Goal: Information Seeking & Learning: Learn about a topic

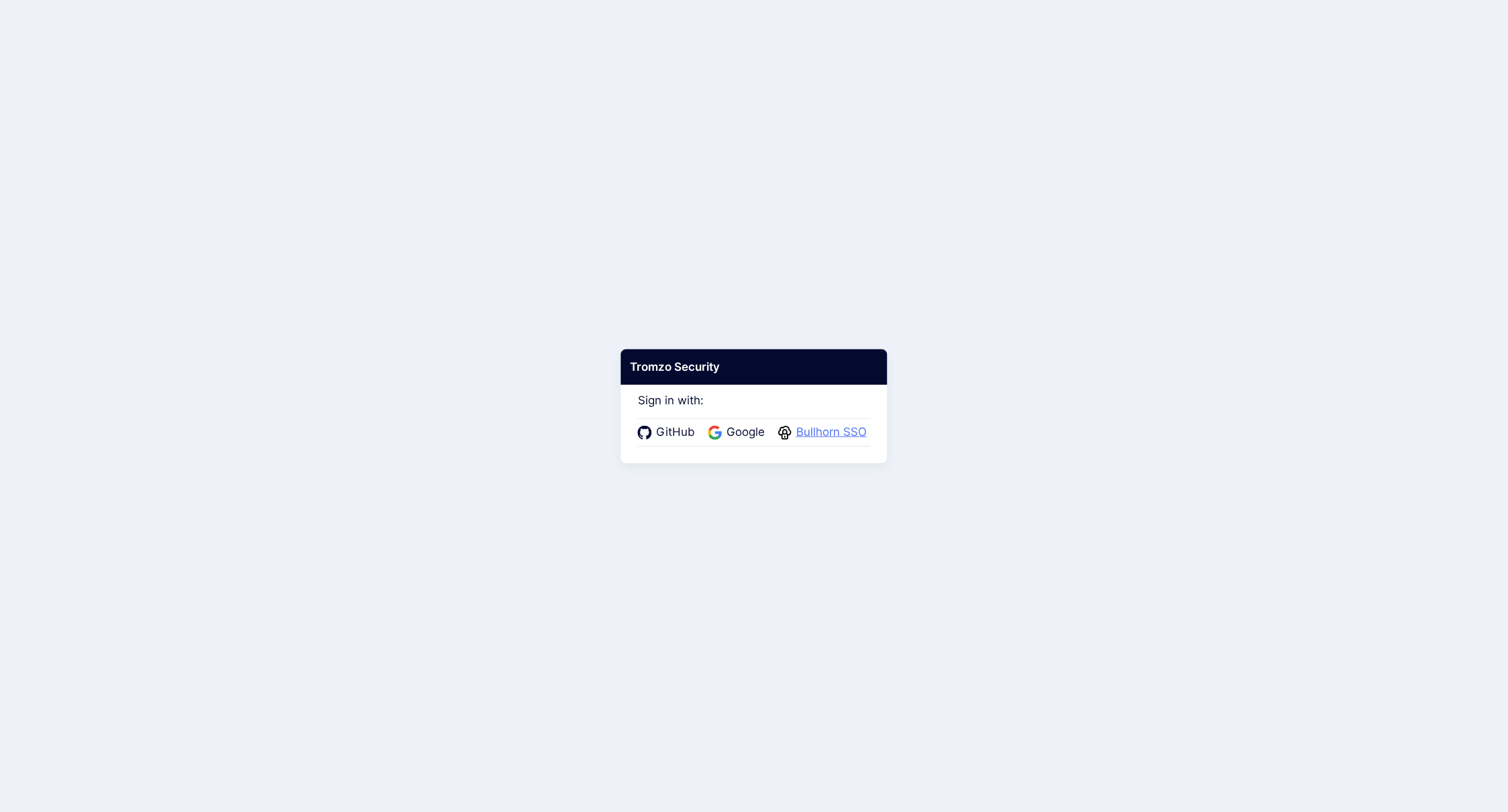
click at [824, 425] on span "Bullhorn SSO" at bounding box center [831, 433] width 79 height 17
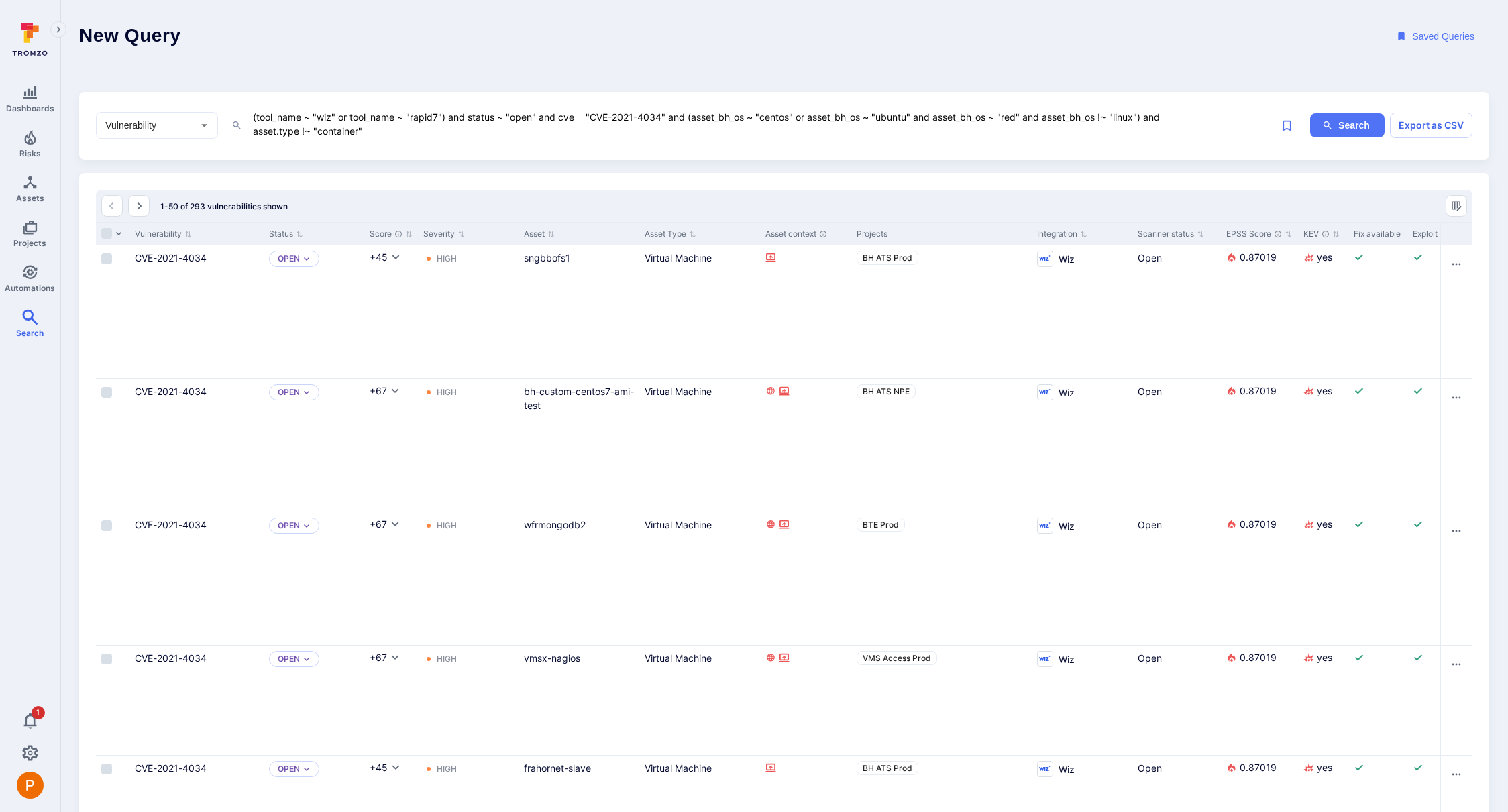
drag, startPoint x: 1146, startPoint y: 120, endPoint x: 695, endPoint y: 110, distance: 451.1
click at [695, 110] on textarea "(tool_name ~ "wiz" or tool_name ~ "rapid7") and status ~ "open" and cve = "CVE-…" at bounding box center [724, 124] width 945 height 31
click at [734, 138] on textarea "(tool_name ~ "wiz" or tool_name ~ "rapid7") and status ~ "open" and cve = "CVE-…" at bounding box center [724, 124] width 945 height 31
drag, startPoint x: 669, startPoint y: 117, endPoint x: 1152, endPoint y: 123, distance: 483.0
click at [1152, 123] on textarea "(tool_name ~ "wiz" or tool_name ~ "rapid7") and status ~ "open" and cve = "CVE-…" at bounding box center [724, 124] width 945 height 31
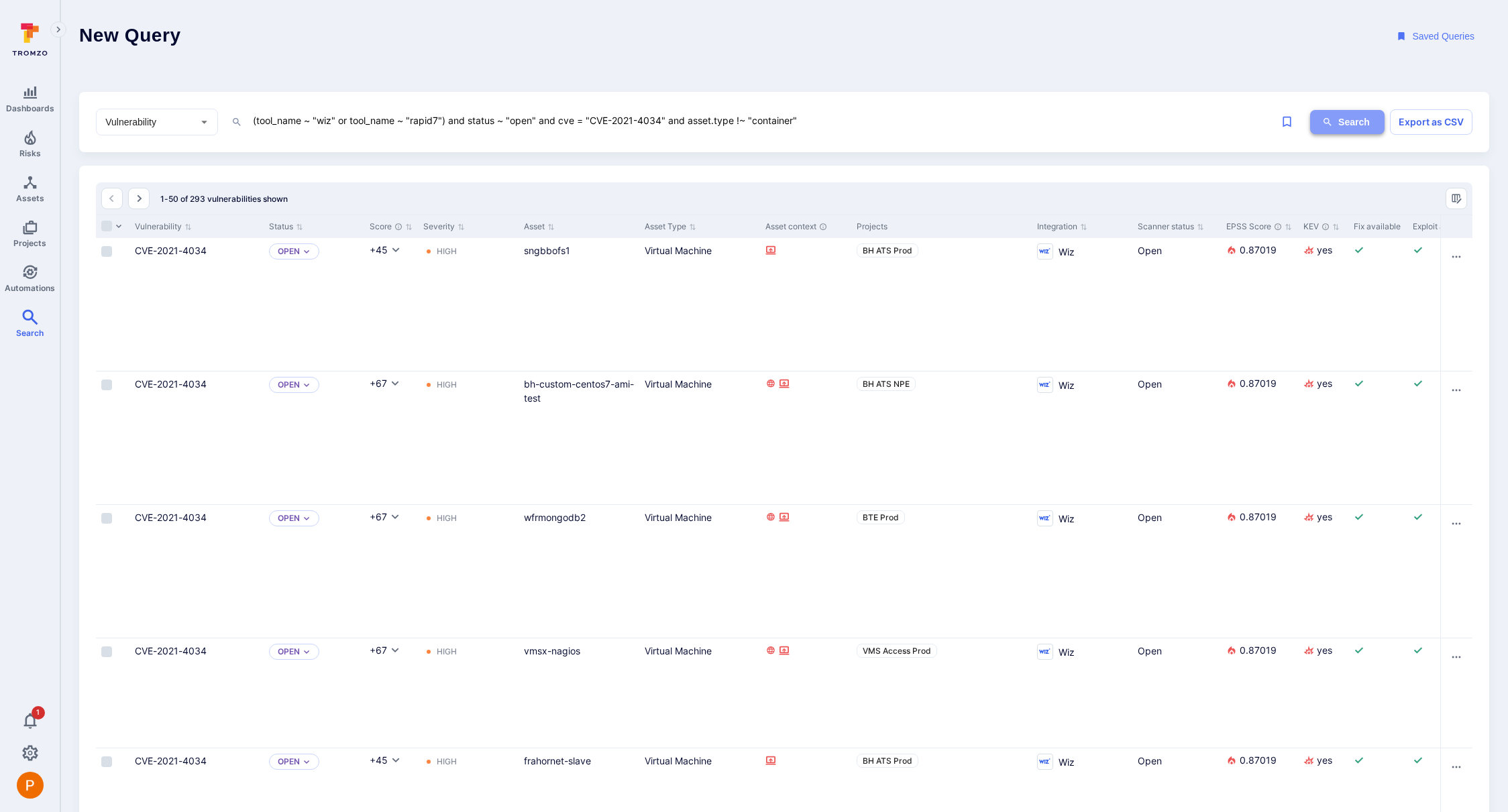
click at [1339, 124] on button "Search" at bounding box center [1348, 122] width 75 height 25
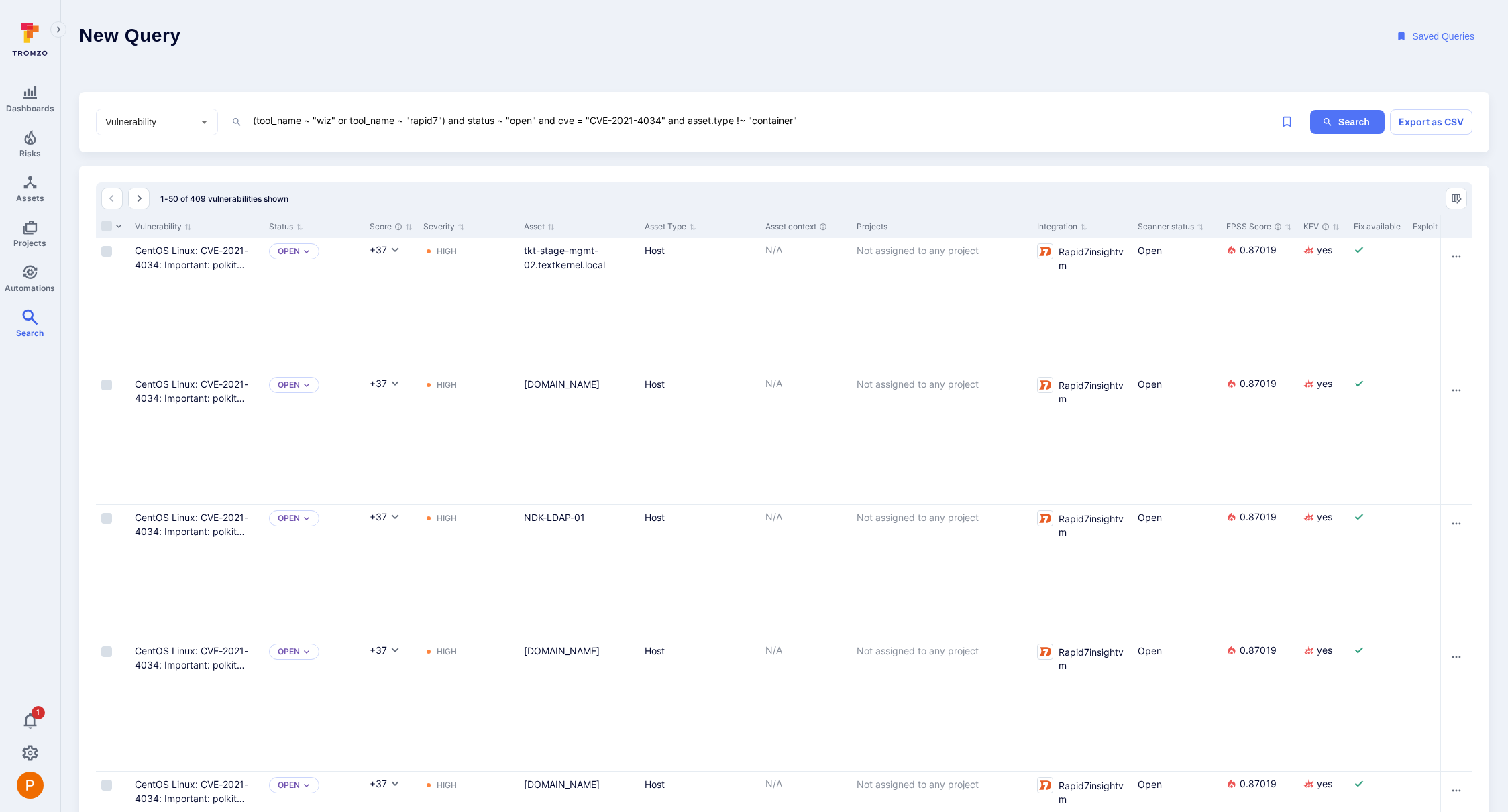
click at [814, 123] on textarea "(tool_name ~ "wiz" or tool_name ~ "rapid7") and status ~ "open" and cve = "CVE-…" at bounding box center [724, 120] width 945 height 17
click at [850, 120] on textarea "(tool_name ~ "wiz" or tool_name ~ "rapid7") and status ~ "open" and cve = "CVE-…" at bounding box center [724, 120] width 945 height 17
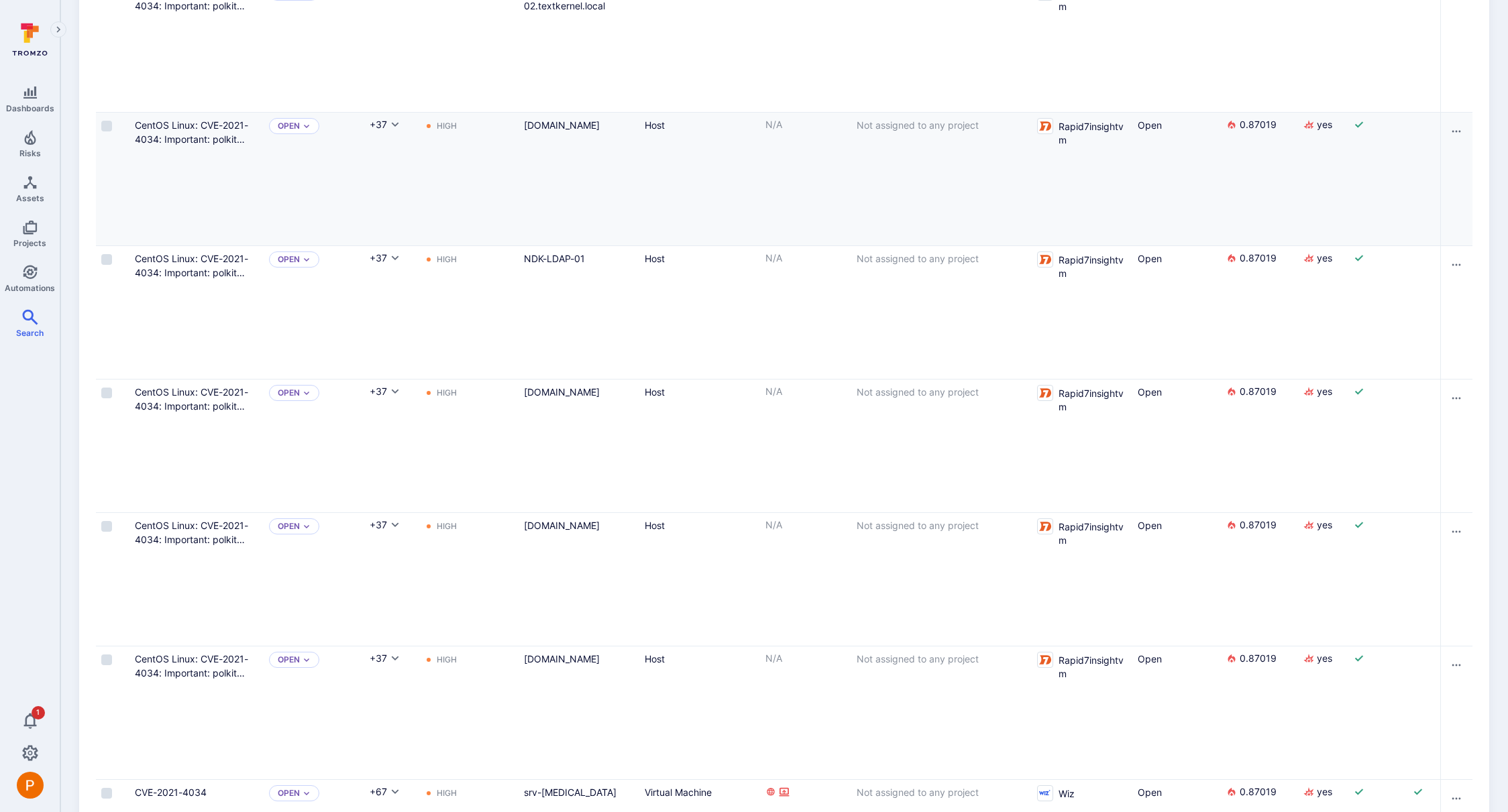
scroll to position [35, 0]
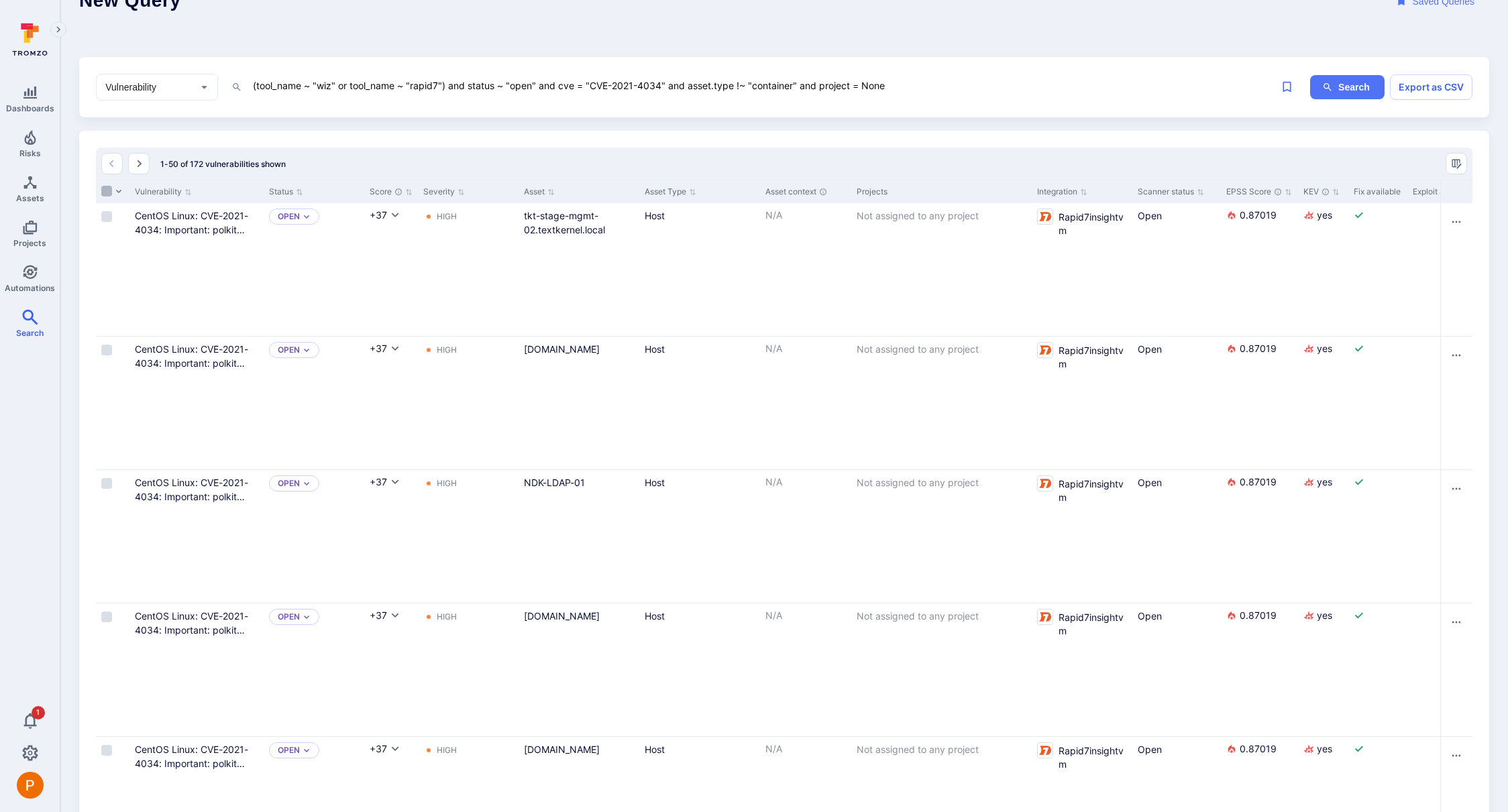
type textarea "(tool_name ~ "wiz" or tool_name ~ "rapid7") and status ~ "open" and cve = "CVE-…"
click at [105, 192] on input "Select all rows" at bounding box center [106, 191] width 11 height 11
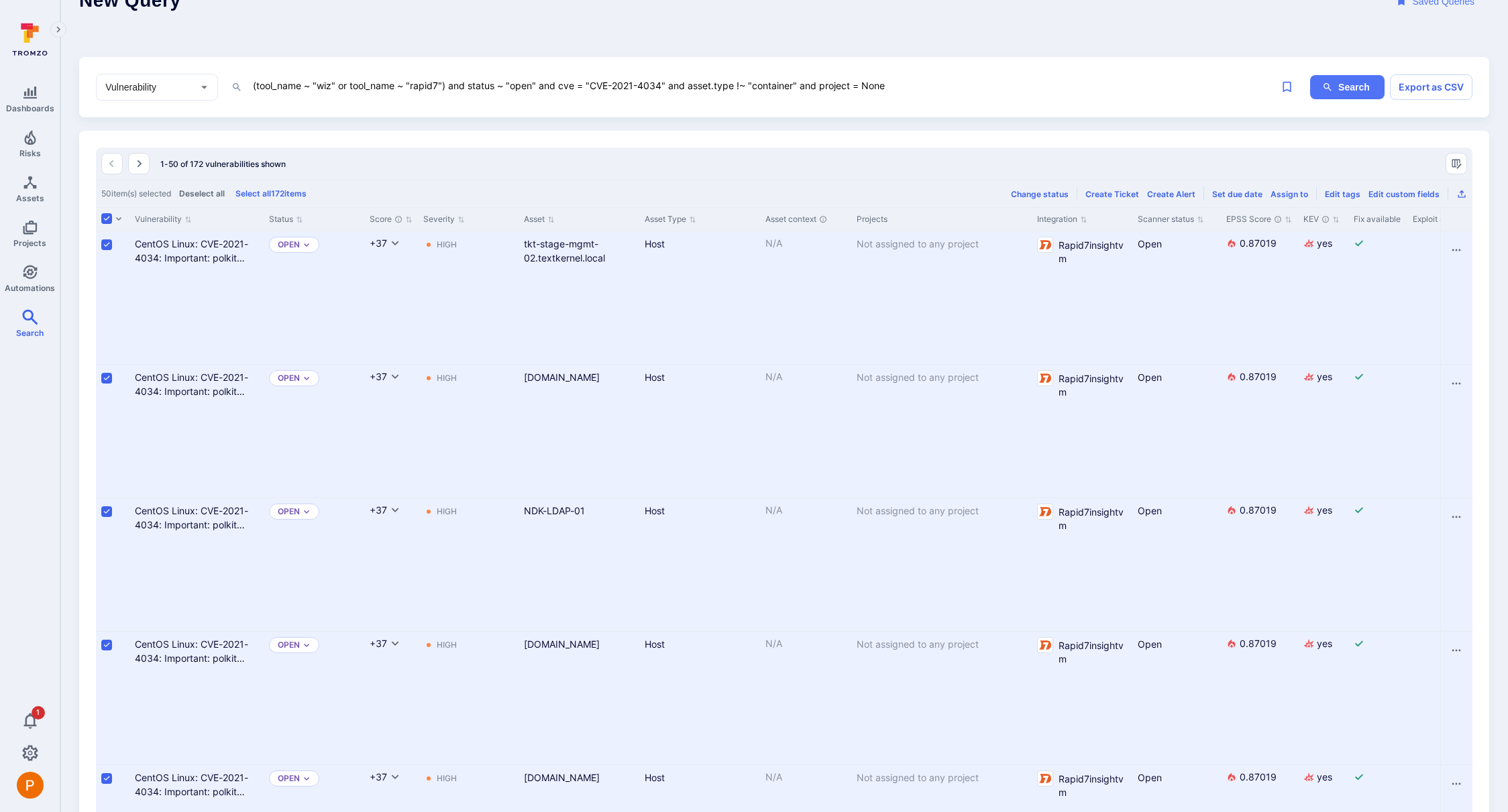
click at [105, 220] on input "Select all rows" at bounding box center [106, 218] width 11 height 11
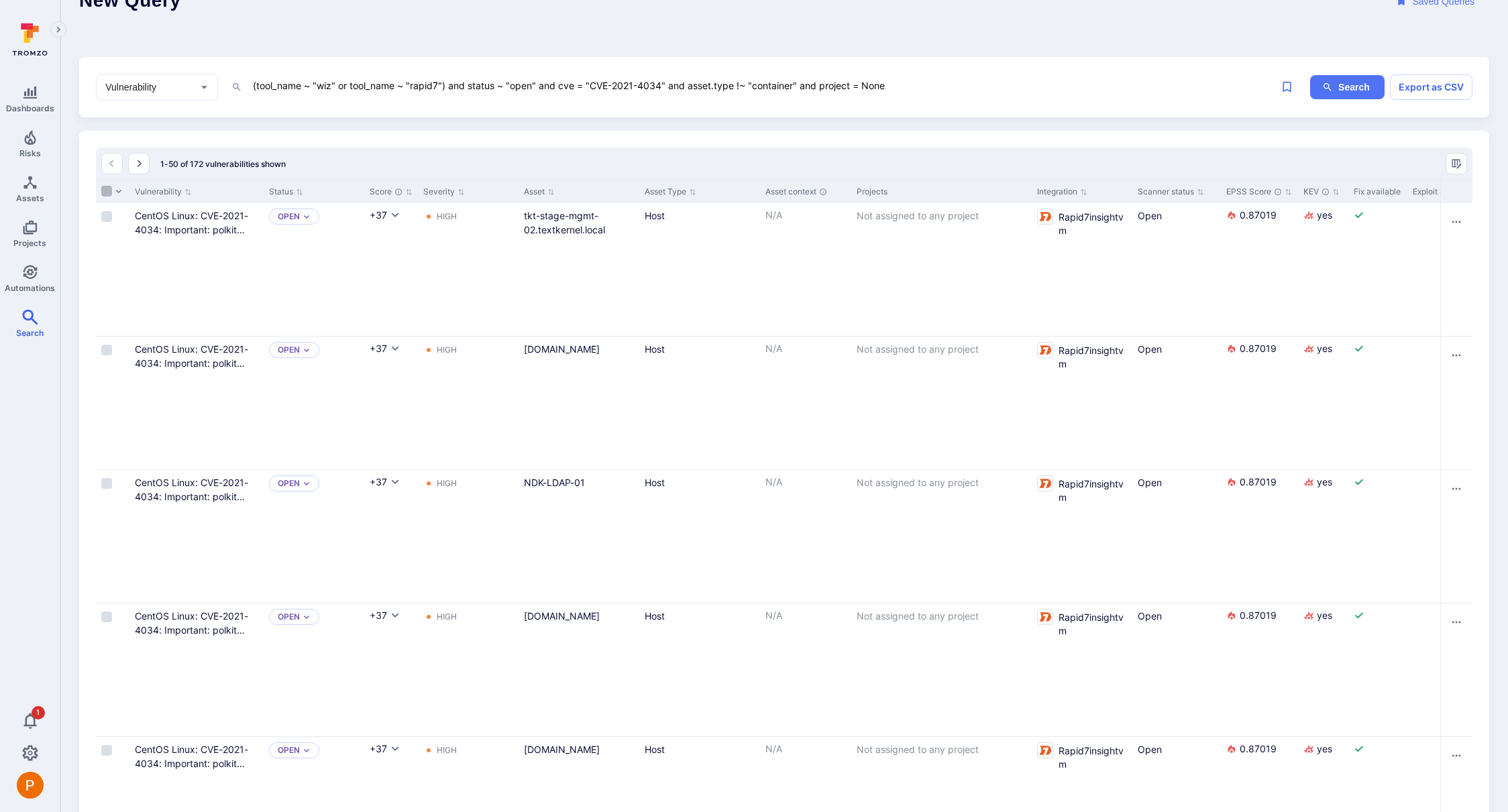
click at [106, 191] on input "Select all rows" at bounding box center [106, 191] width 11 height 11
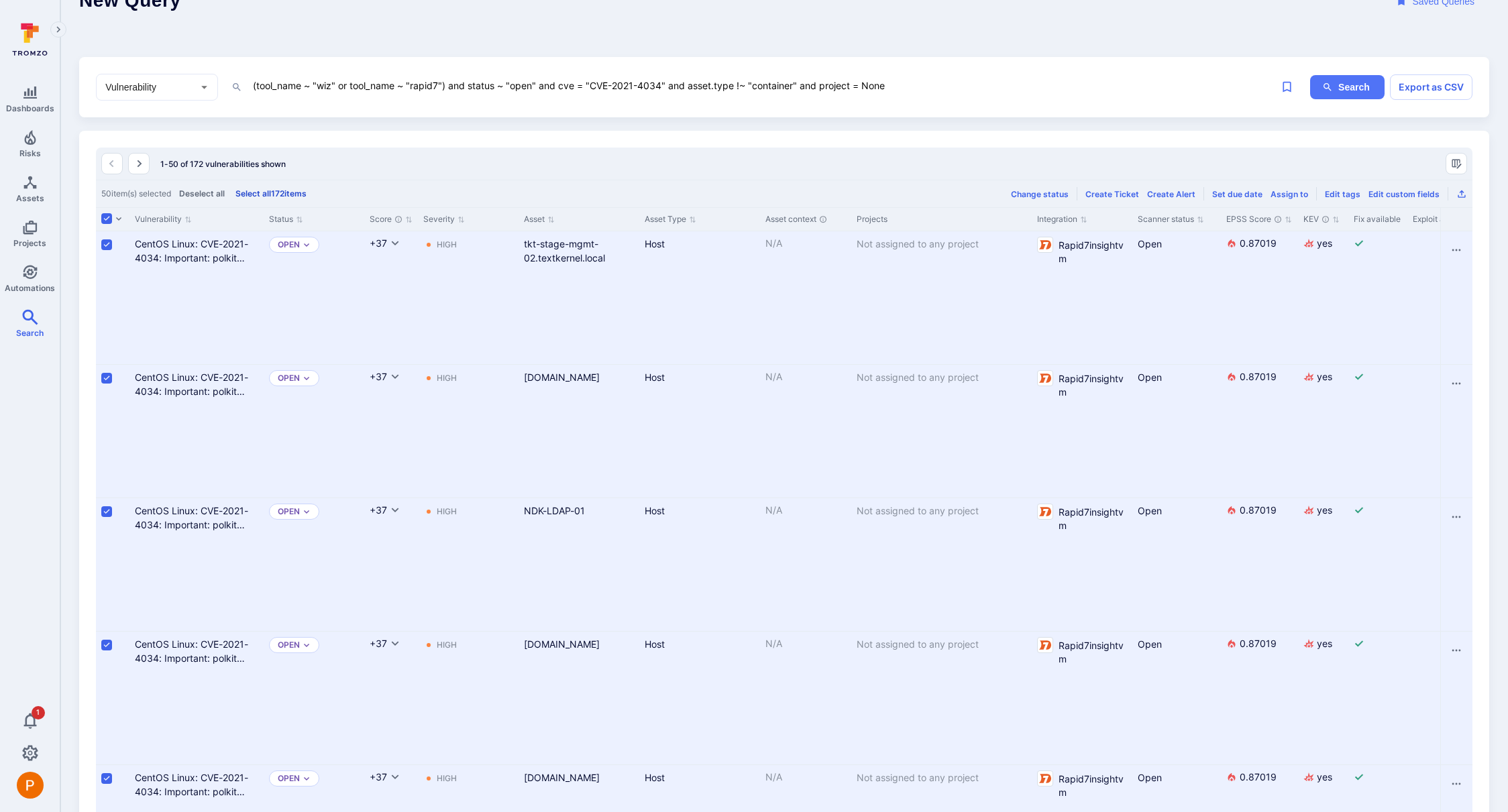
click at [282, 196] on button "Select all 172 items" at bounding box center [271, 193] width 76 height 10
click at [1466, 197] on icon "Export as CSV" at bounding box center [1461, 193] width 11 height 11
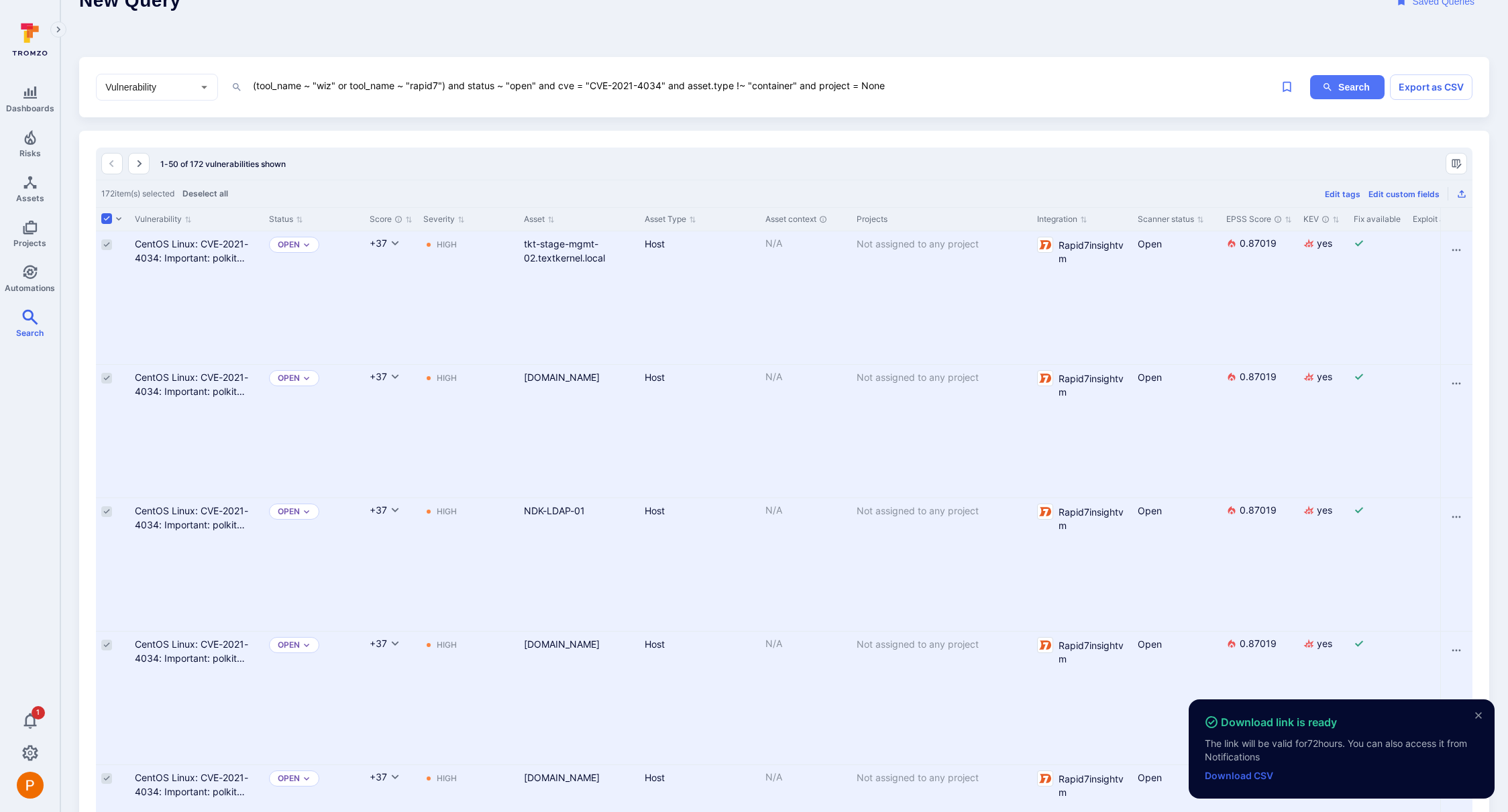
click at [1256, 775] on link "Download CSV" at bounding box center [1239, 775] width 68 height 12
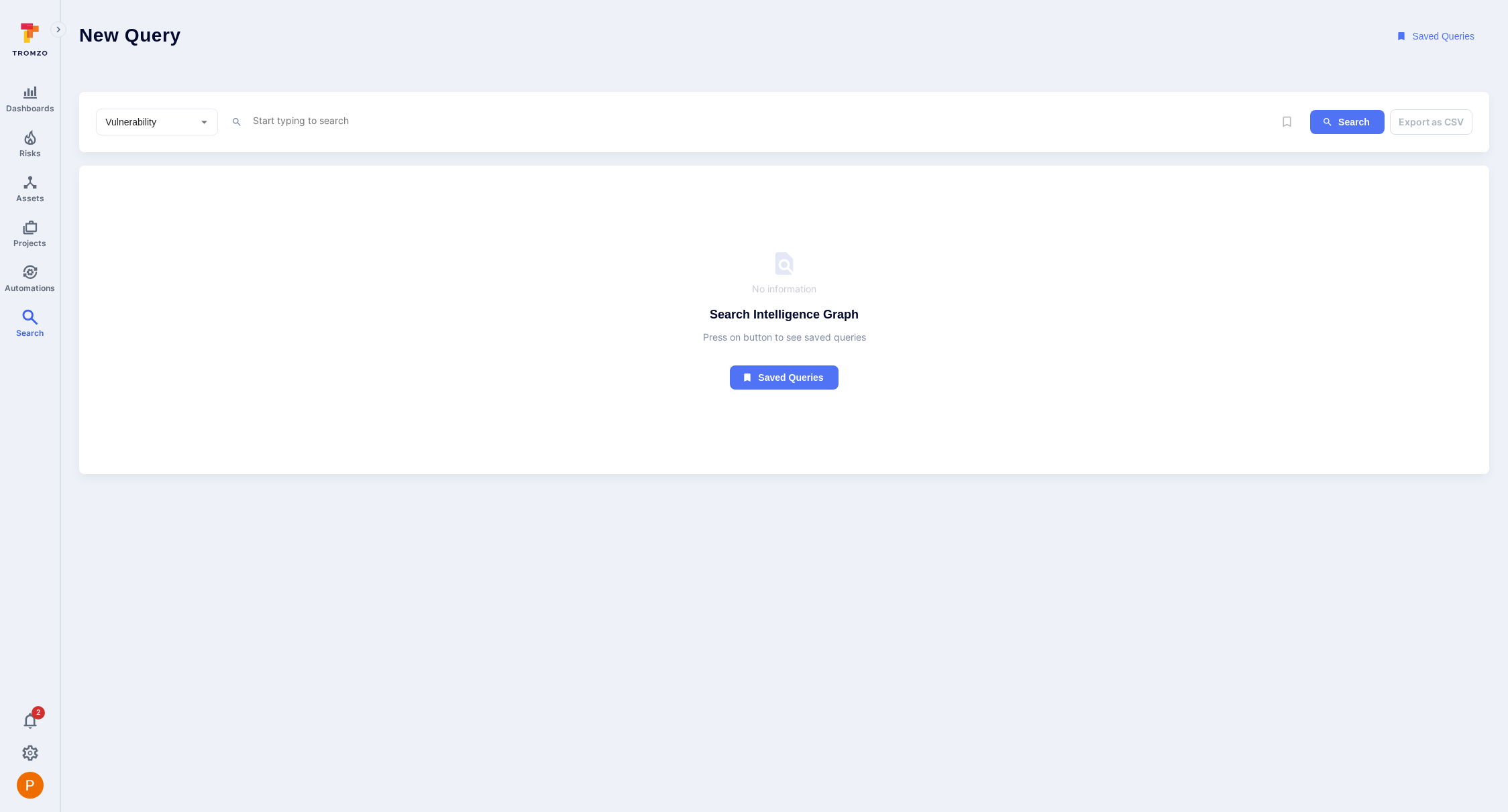
click at [159, 129] on div "Vulnerability ​" at bounding box center [157, 122] width 122 height 27
click at [175, 216] on li "Asset" at bounding box center [156, 218] width 120 height 22
type input "Asset"
click at [274, 120] on textarea "Intelligence Graph search area" at bounding box center [724, 120] width 945 height 17
click at [302, 144] on li "proj ect" at bounding box center [345, 147] width 170 height 19
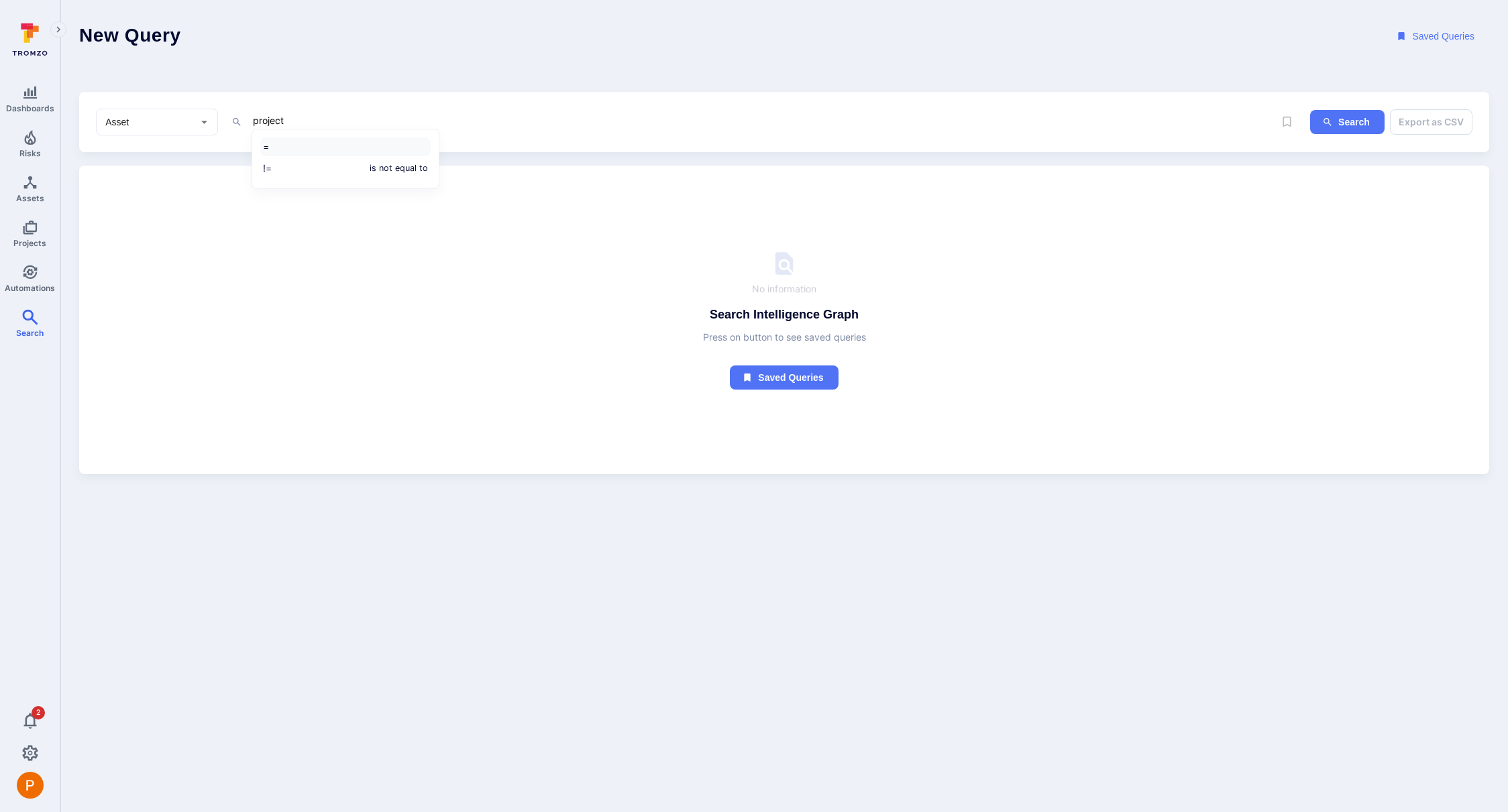
click at [291, 144] on li "=" at bounding box center [345, 147] width 170 height 19
click at [291, 144] on li "None" at bounding box center [345, 145] width 170 height 19
click at [1361, 126] on button "Search" at bounding box center [1348, 122] width 75 height 25
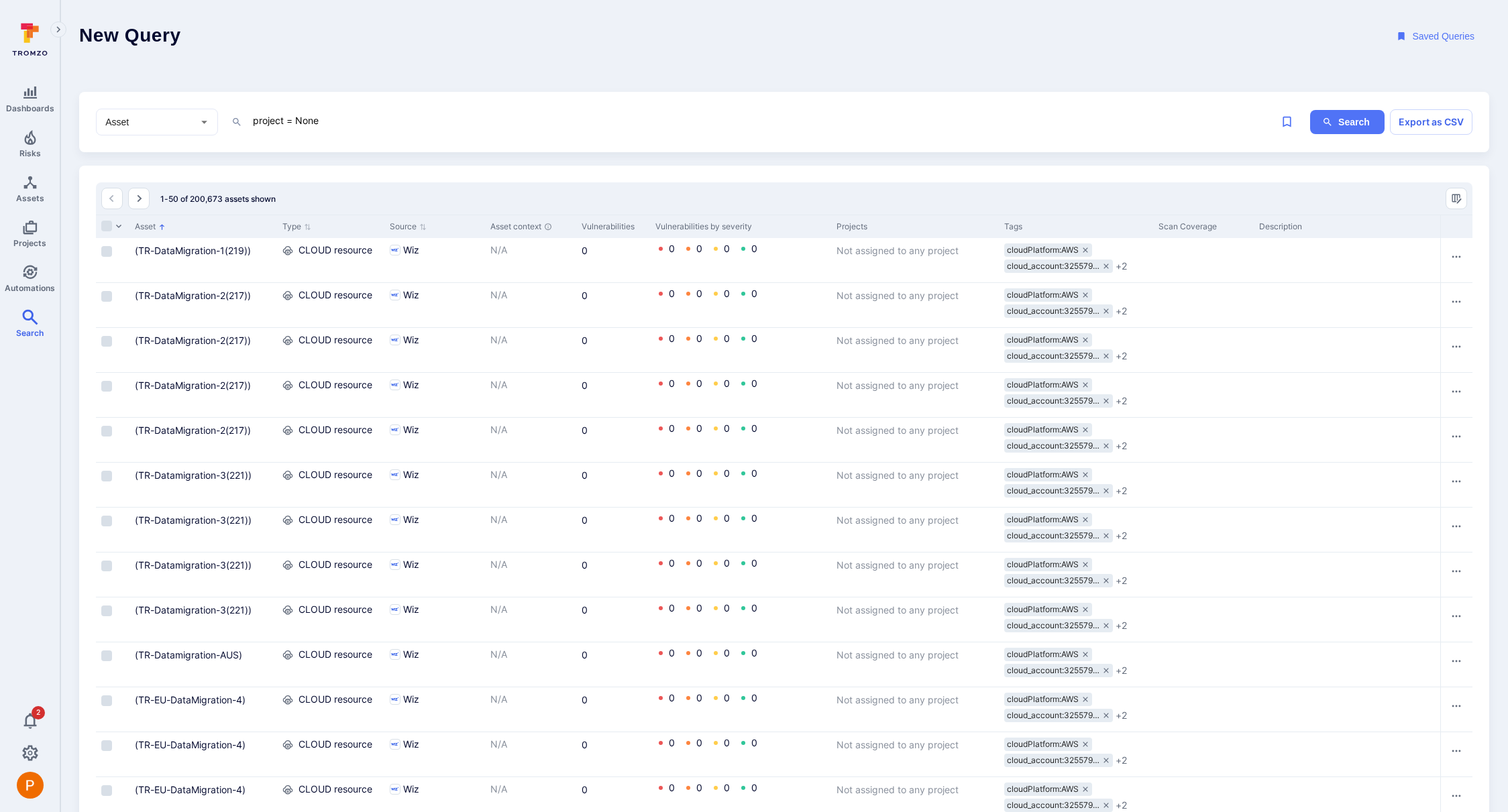
click at [333, 120] on textarea "project = None" at bounding box center [724, 120] width 945 height 17
click at [333, 141] on li "ty pe" at bounding box center [345, 147] width 170 height 19
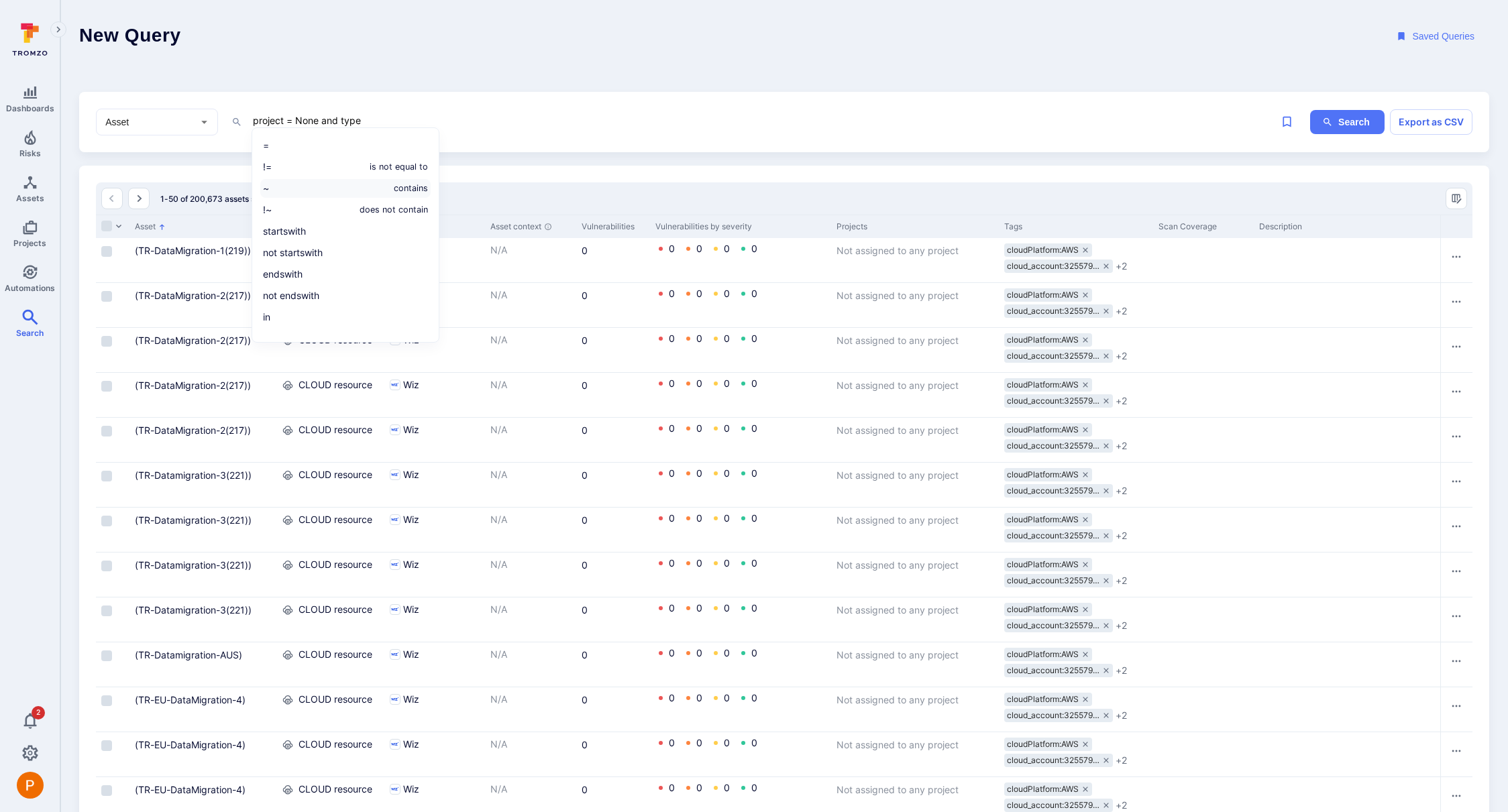
click at [338, 184] on li "~ contains" at bounding box center [345, 188] width 170 height 19
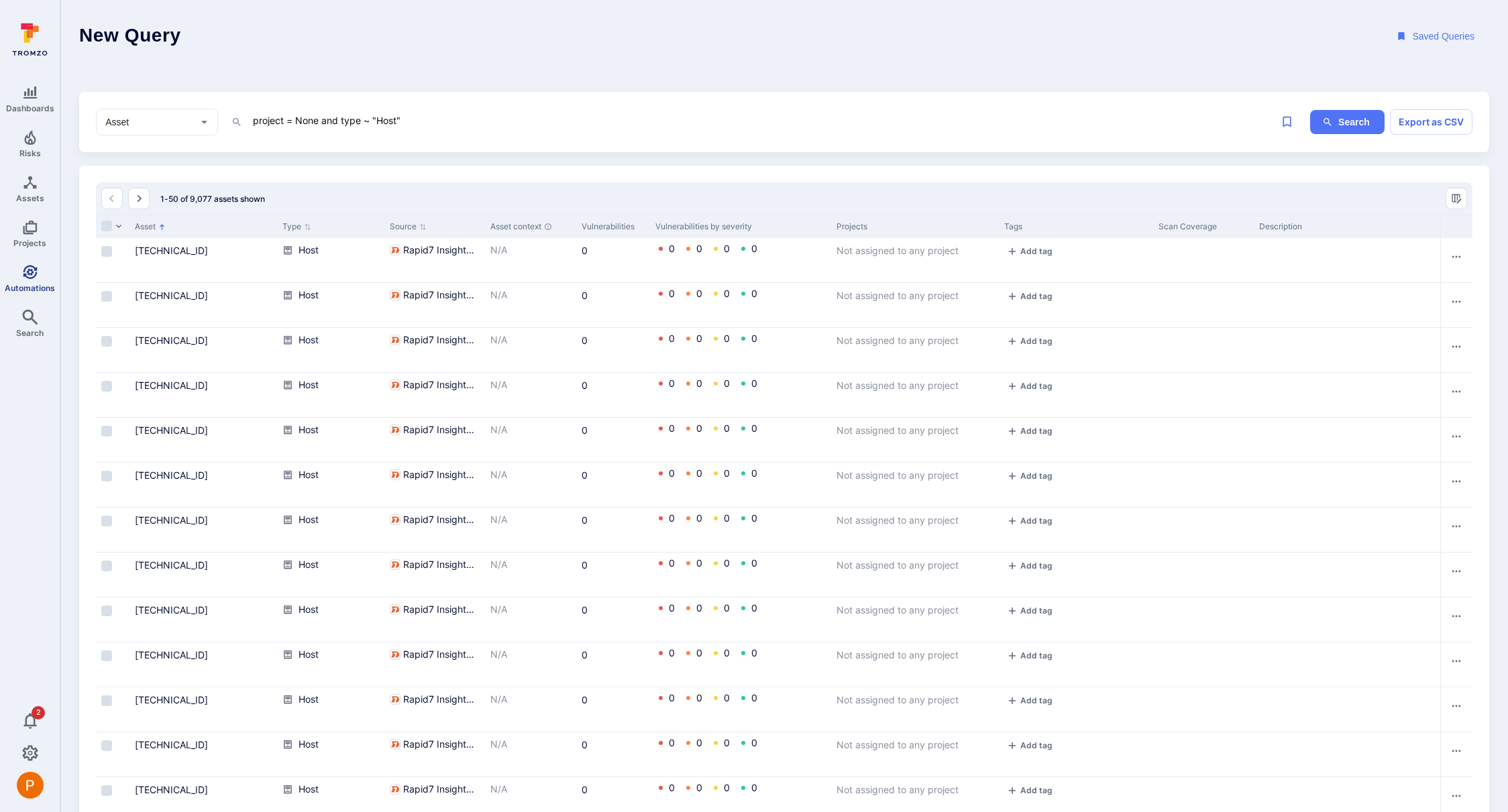
type textarea "project = None and type ~ "Host""
click at [107, 230] on input "Select all rows" at bounding box center [106, 226] width 11 height 11
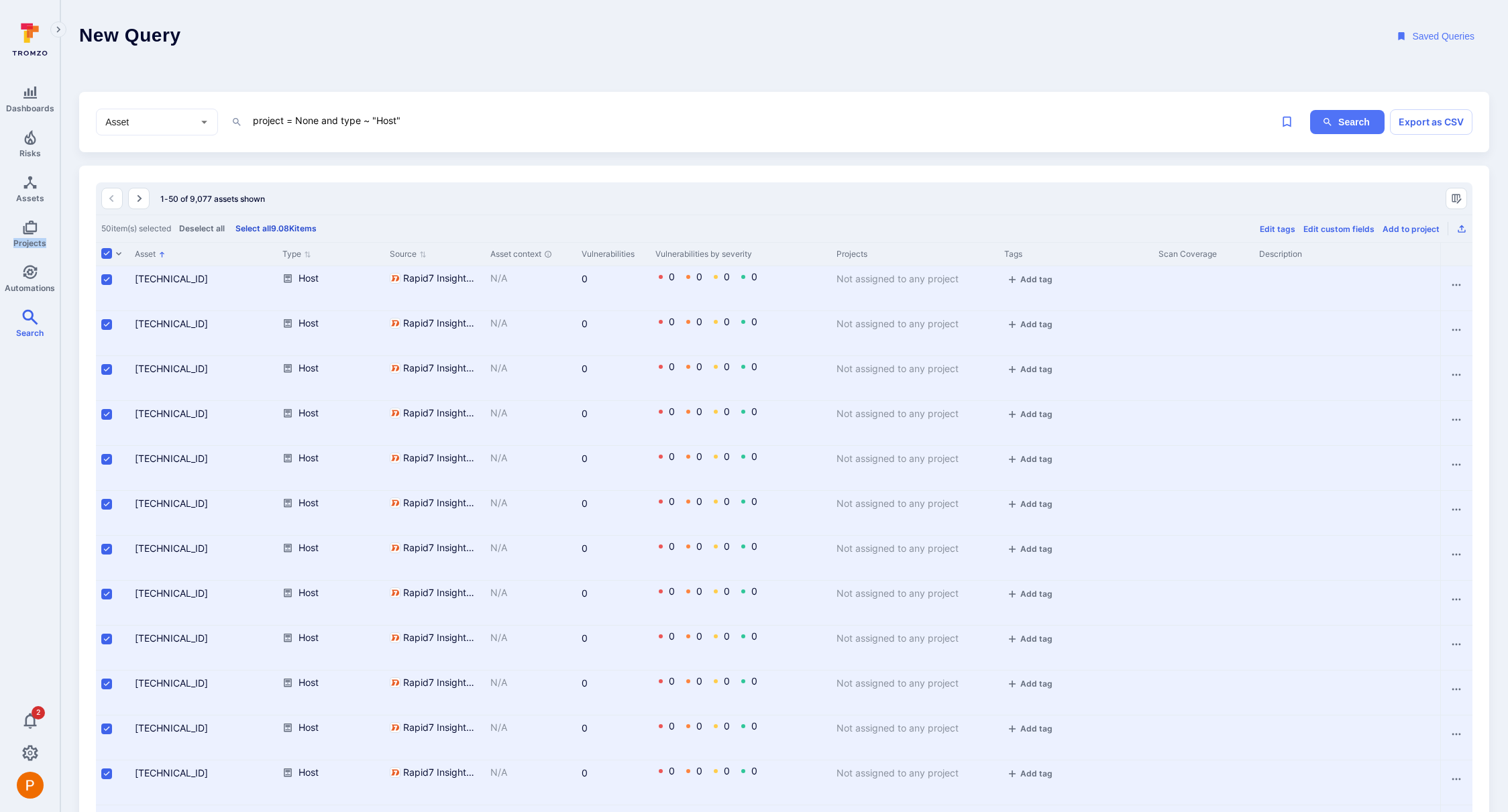
click at [281, 228] on button "Select all 9.08K items" at bounding box center [276, 228] width 86 height 10
click at [1359, 228] on button "Edit tags" at bounding box center [1351, 229] width 36 height 10
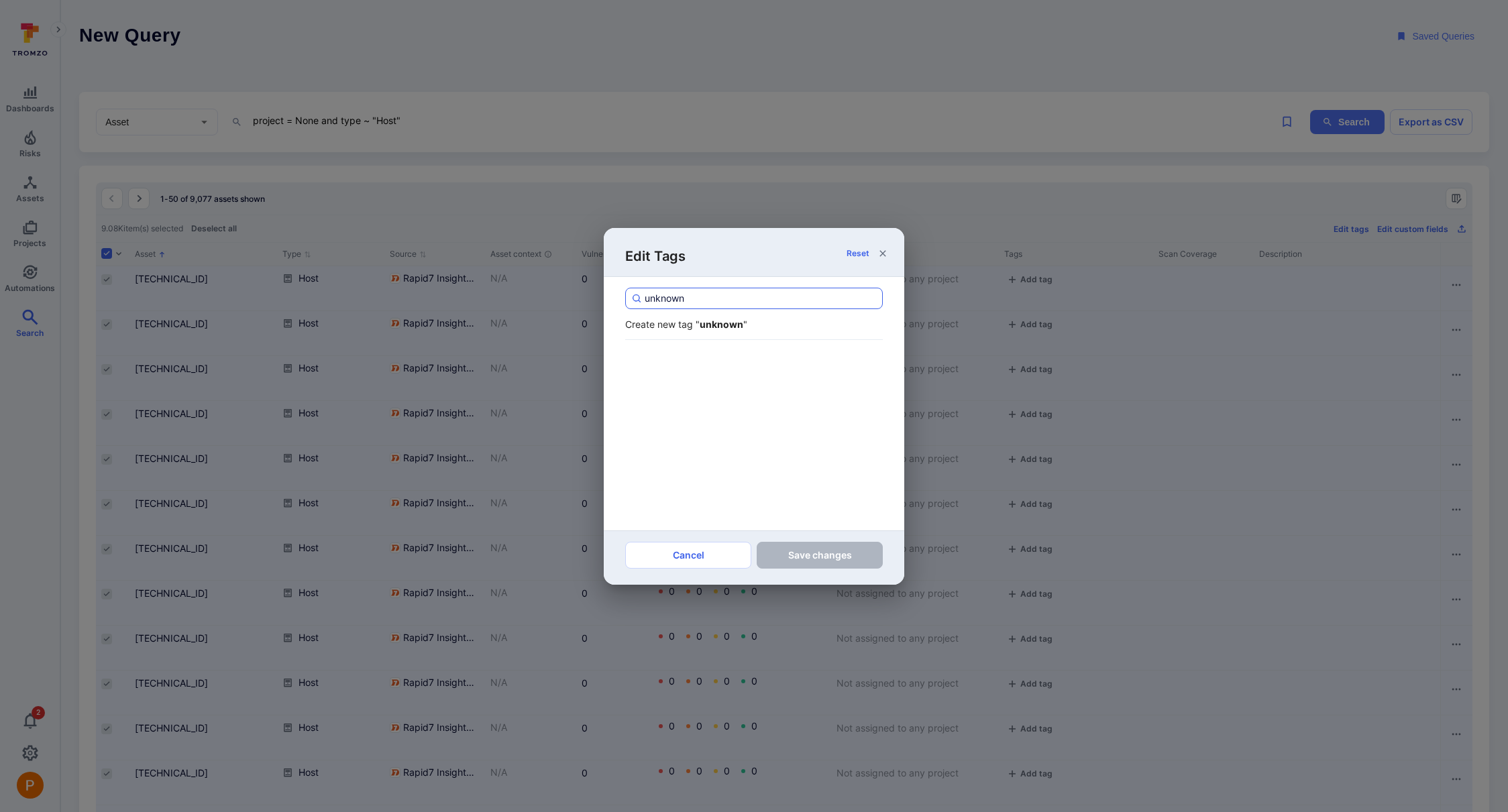
drag, startPoint x: 694, startPoint y: 302, endPoint x: 644, endPoint y: 294, distance: 50.6
click at [644, 294] on div "unknown" at bounding box center [754, 299] width 257 height 22
paste input "infosec-"
type input "infosec-unknown"
click at [632, 361] on input "infosec-unknown" at bounding box center [633, 359] width 11 height 11
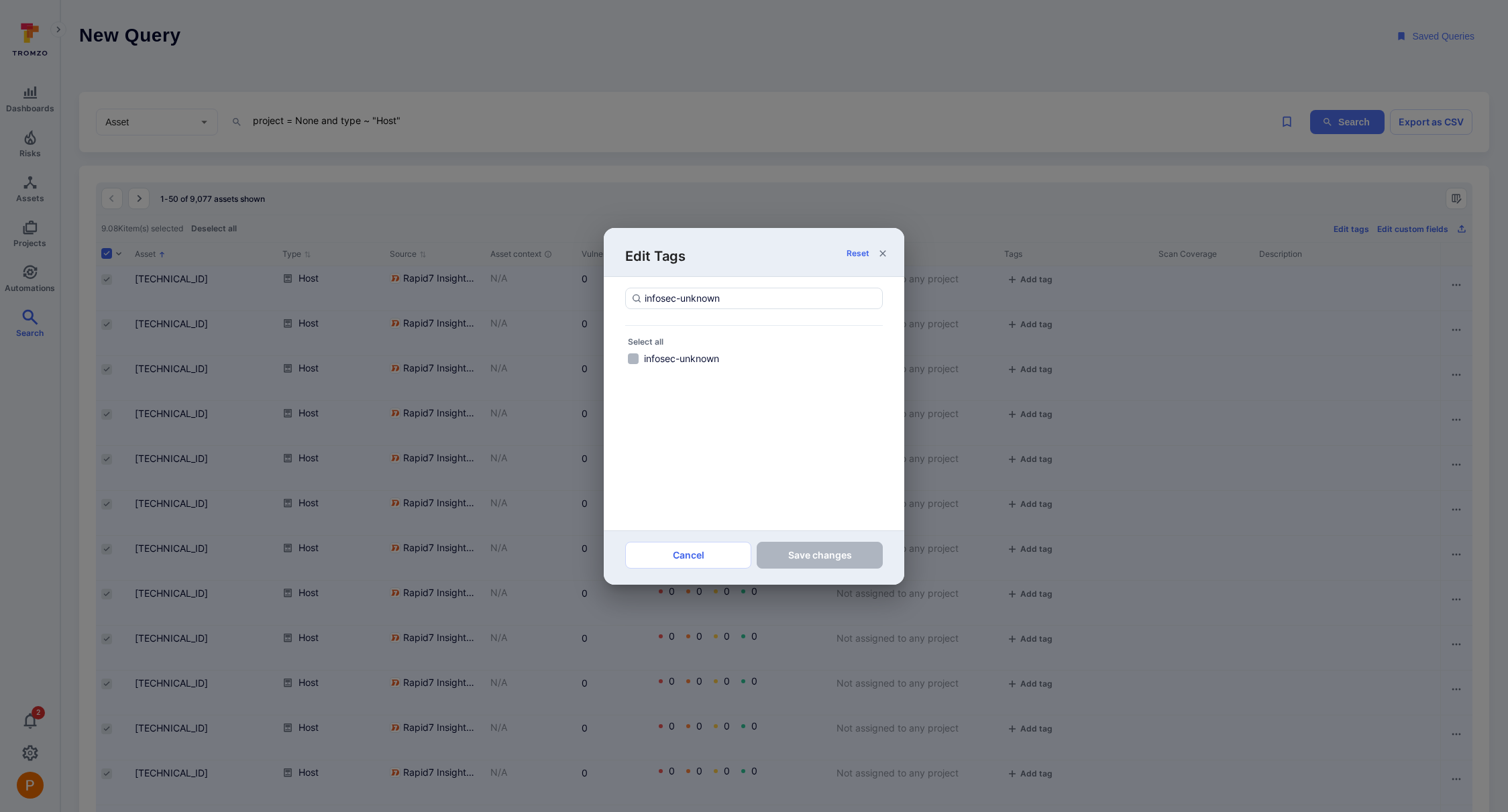
checkbox input "true"
click at [813, 560] on button "Save changes" at bounding box center [820, 555] width 126 height 27
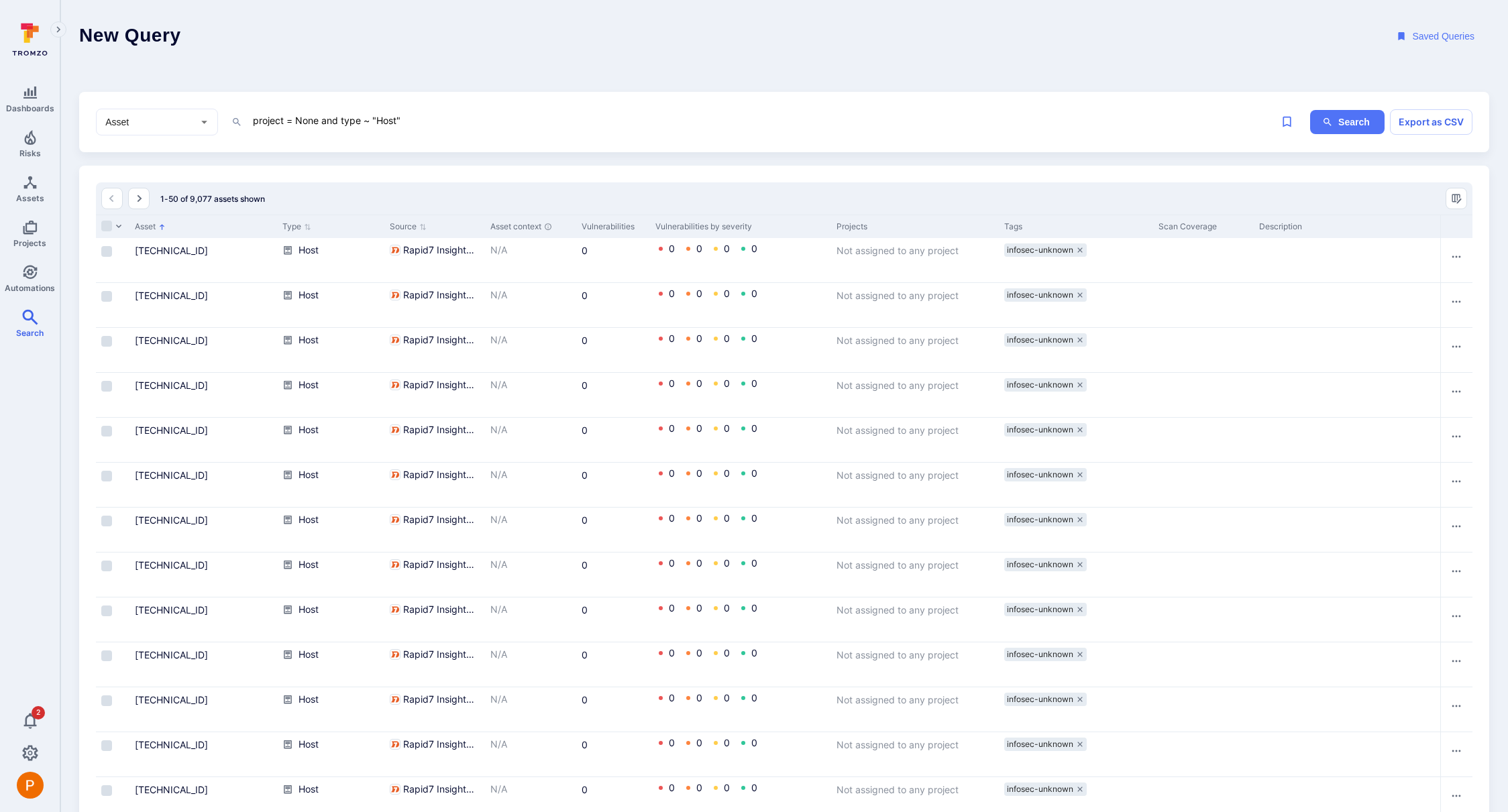
drag, startPoint x: 378, startPoint y: 120, endPoint x: 396, endPoint y: 126, distance: 19.0
click at [396, 126] on textarea "project = None and type ~ "Host"" at bounding box center [724, 120] width 945 height 17
type textarea "project = None and type ~ "Virtual Machine""
click at [1383, 125] on button "Search" at bounding box center [1348, 122] width 75 height 25
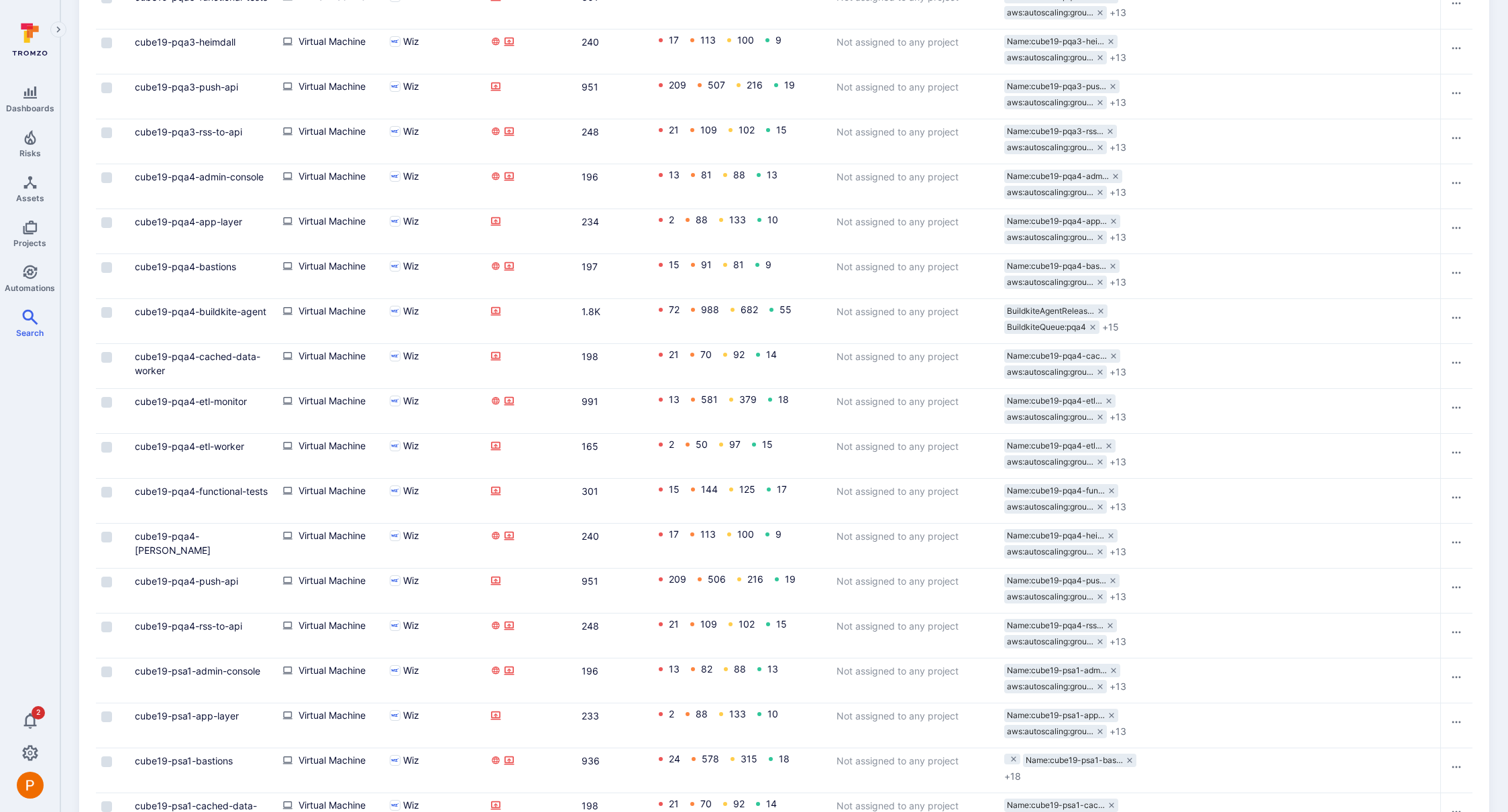
scroll to position [1734, 0]
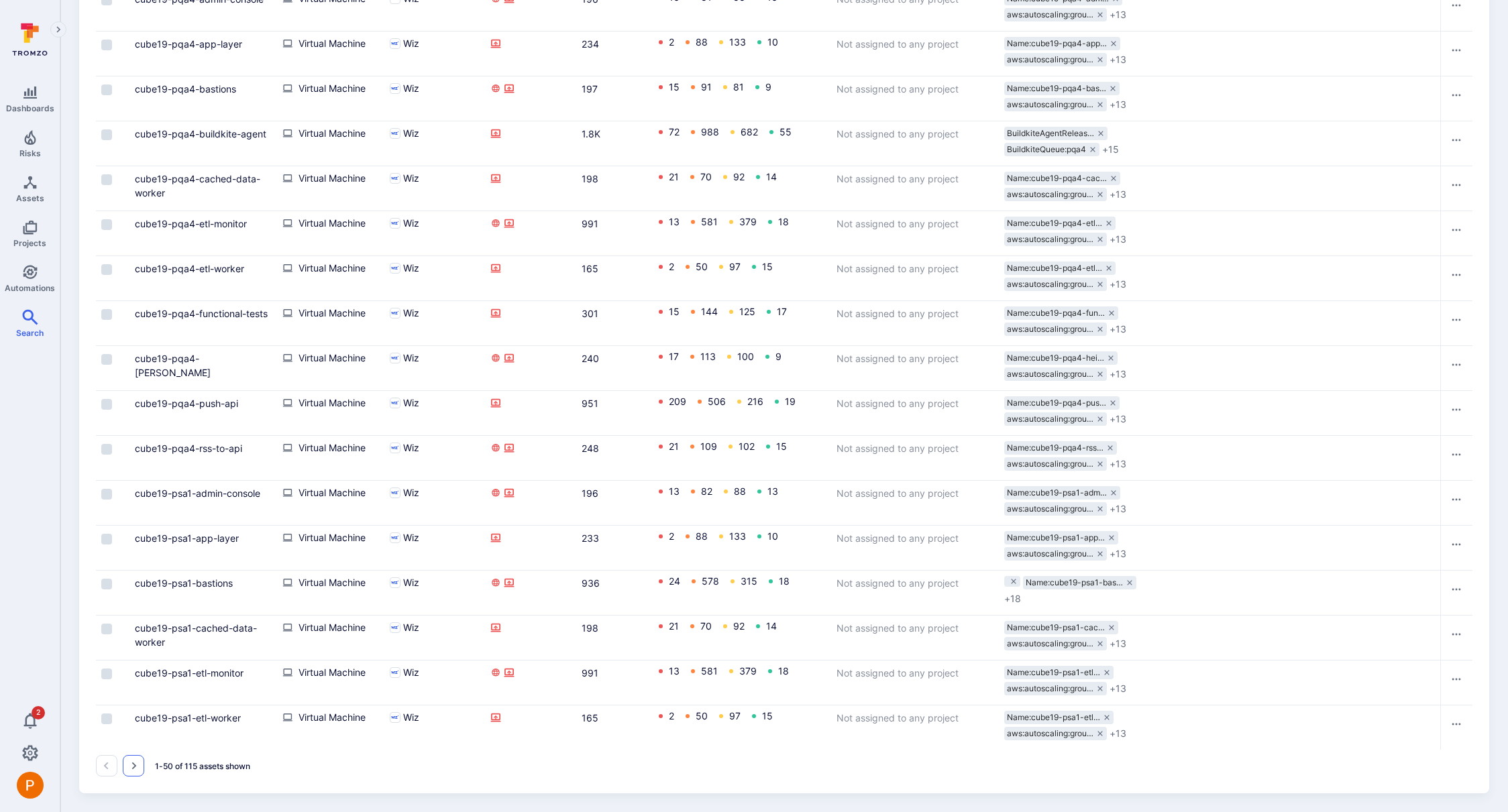
click at [130, 766] on icon "Go to the next page" at bounding box center [133, 766] width 11 height 11
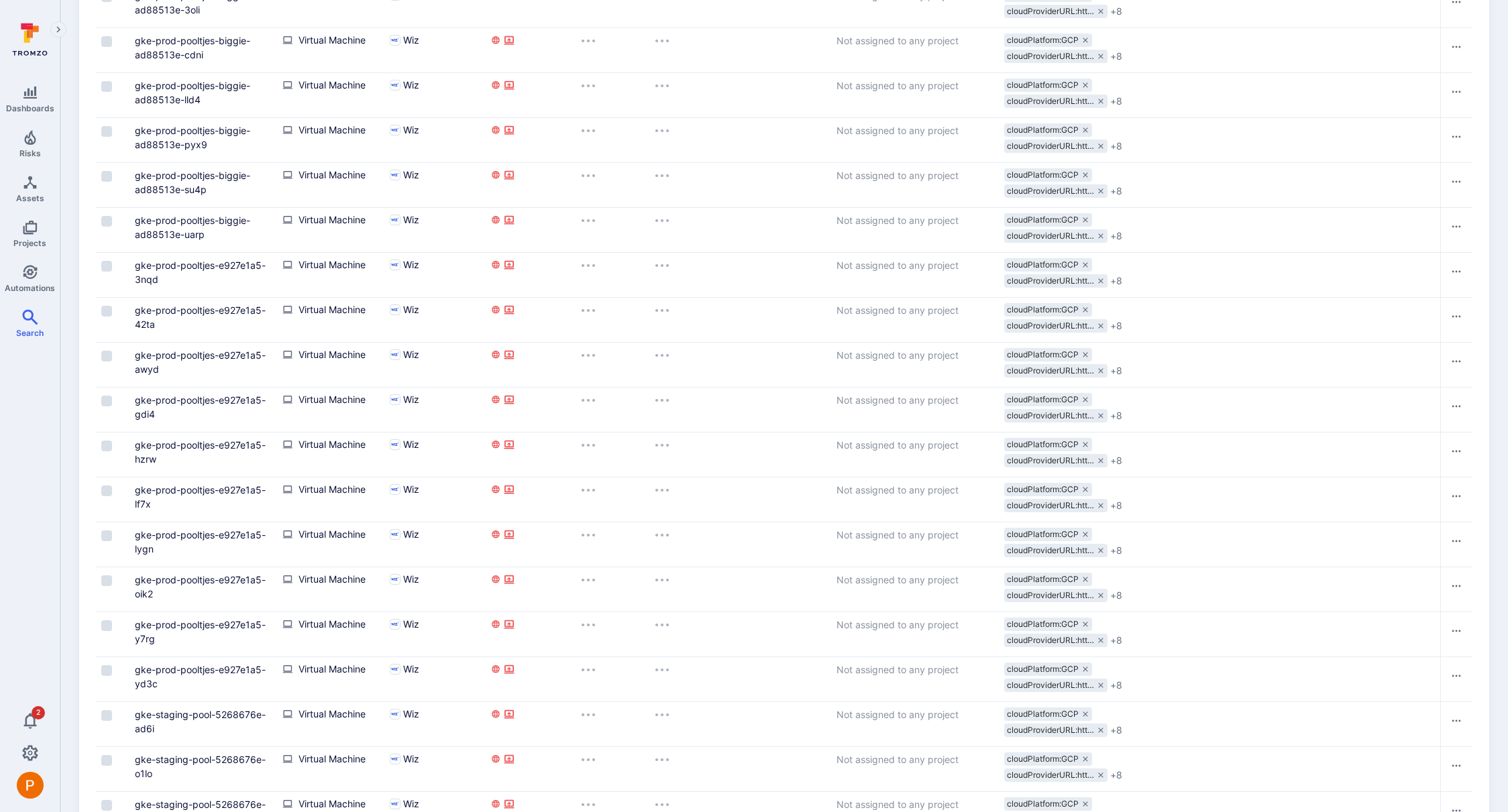
scroll to position [937, 0]
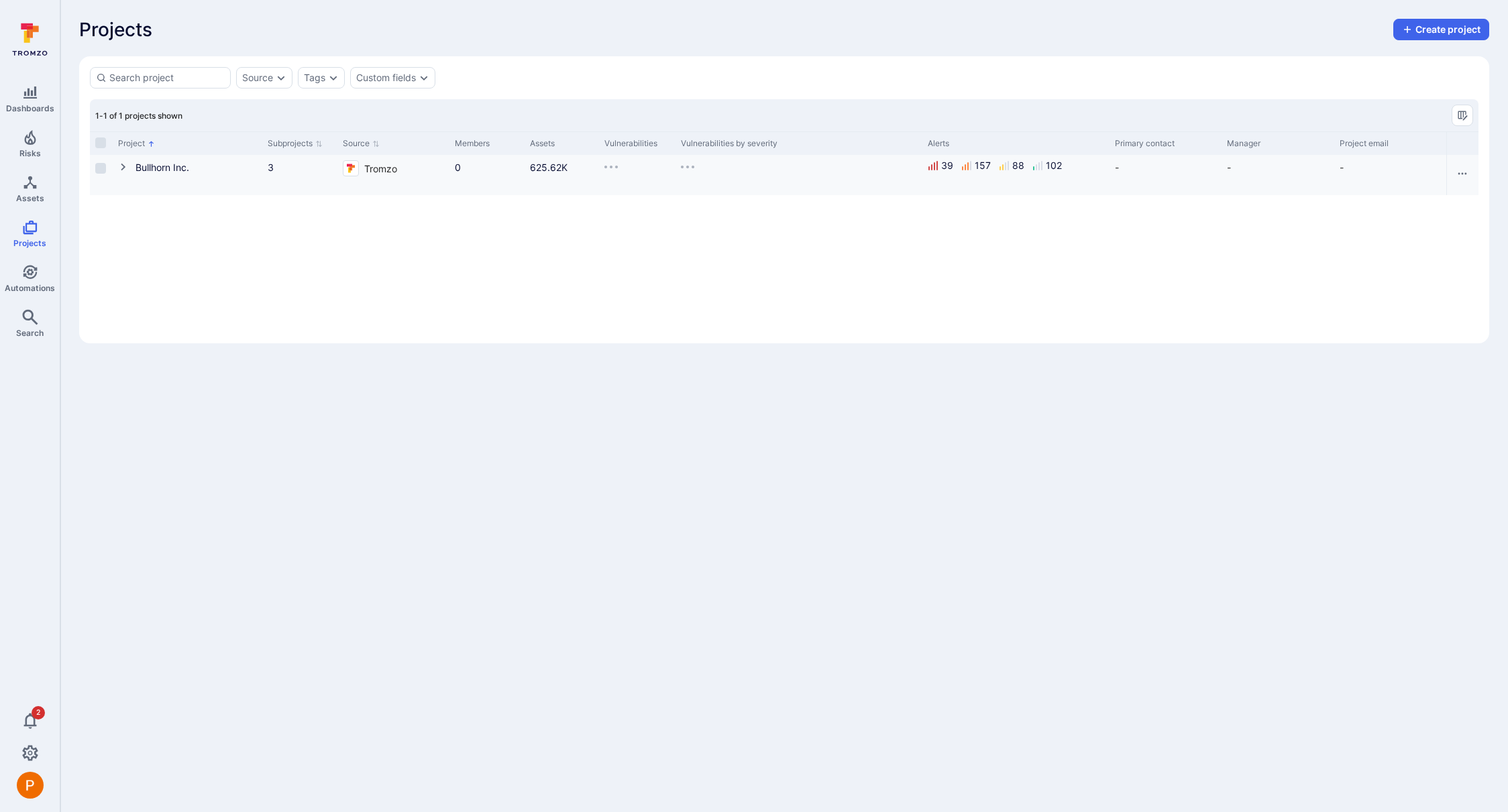
click at [127, 164] on icon "Cell for Project" at bounding box center [123, 167] width 11 height 11
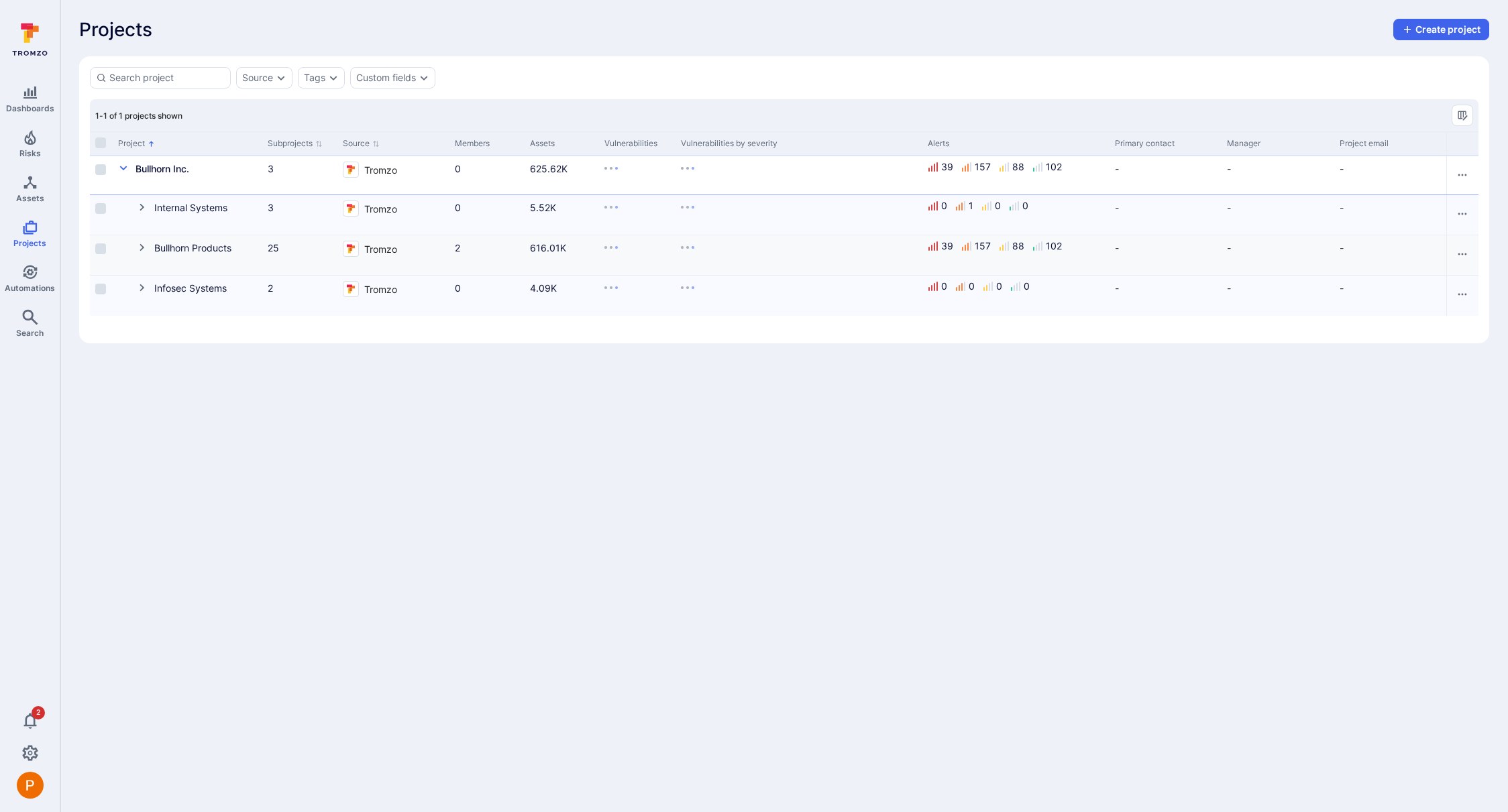
click at [142, 250] on icon "Cell for Project" at bounding box center [142, 247] width 11 height 11
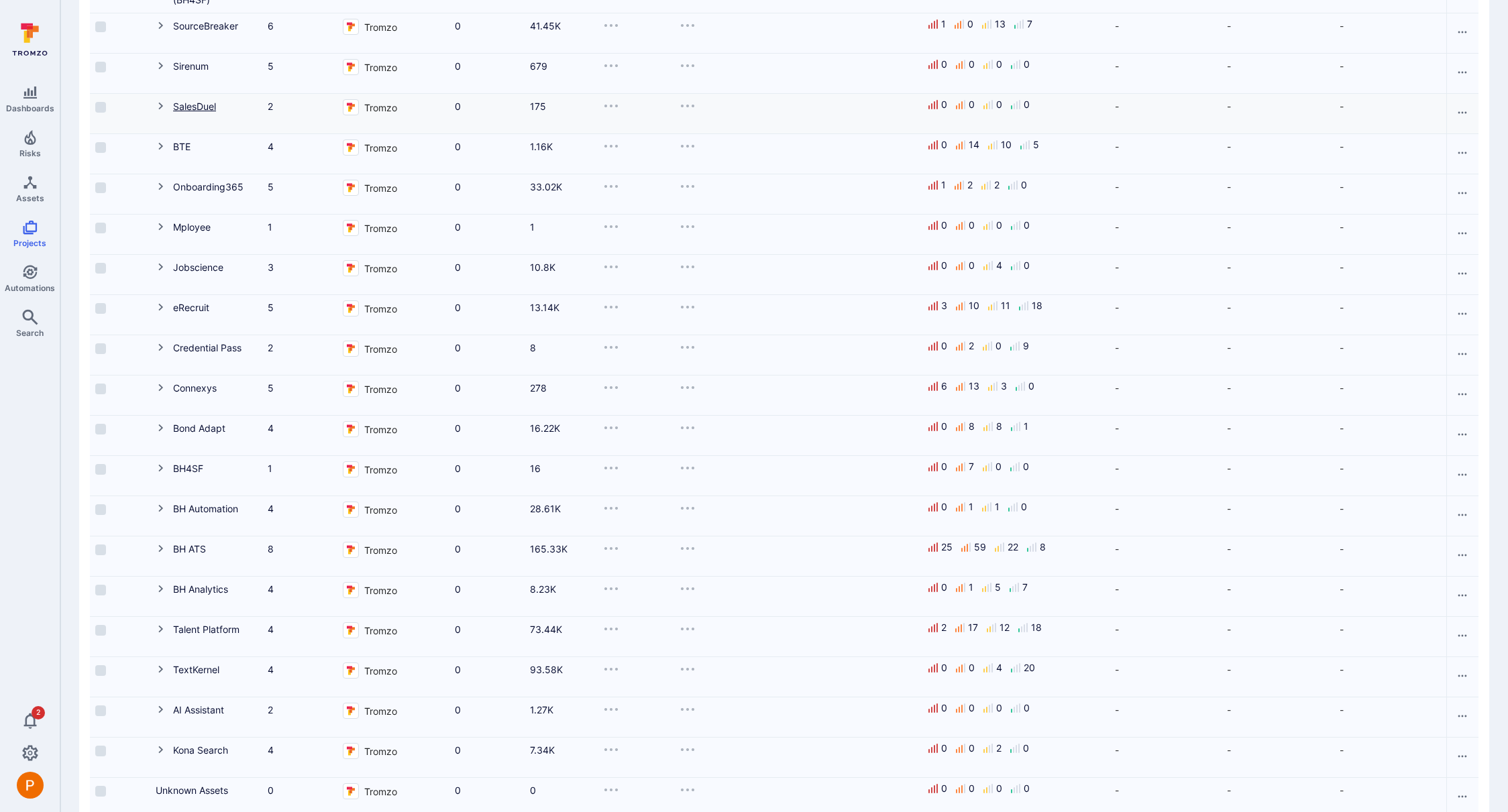
scroll to position [539, 0]
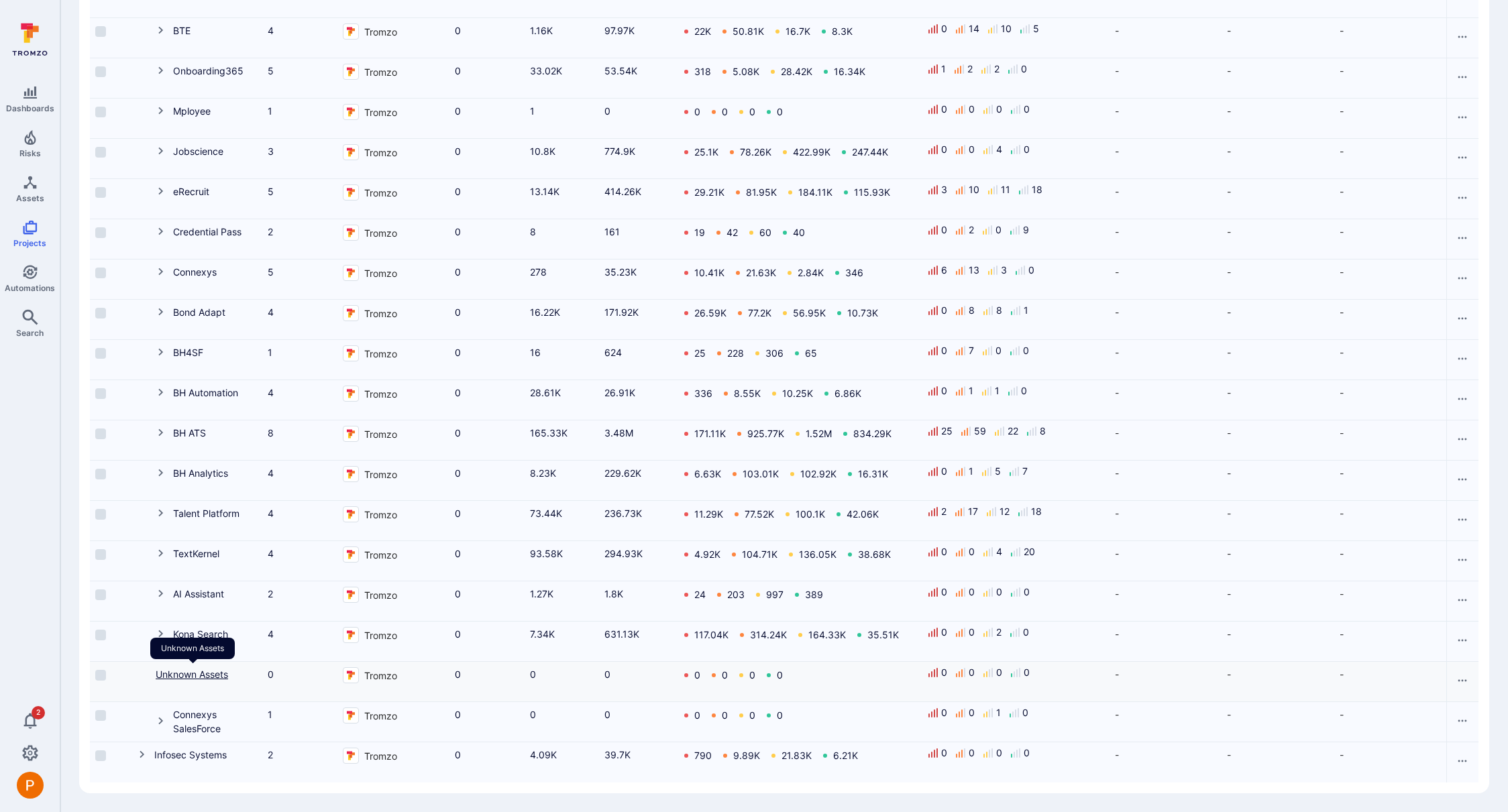
click at [198, 672] on link "Unknown Assets" at bounding box center [191, 674] width 72 height 12
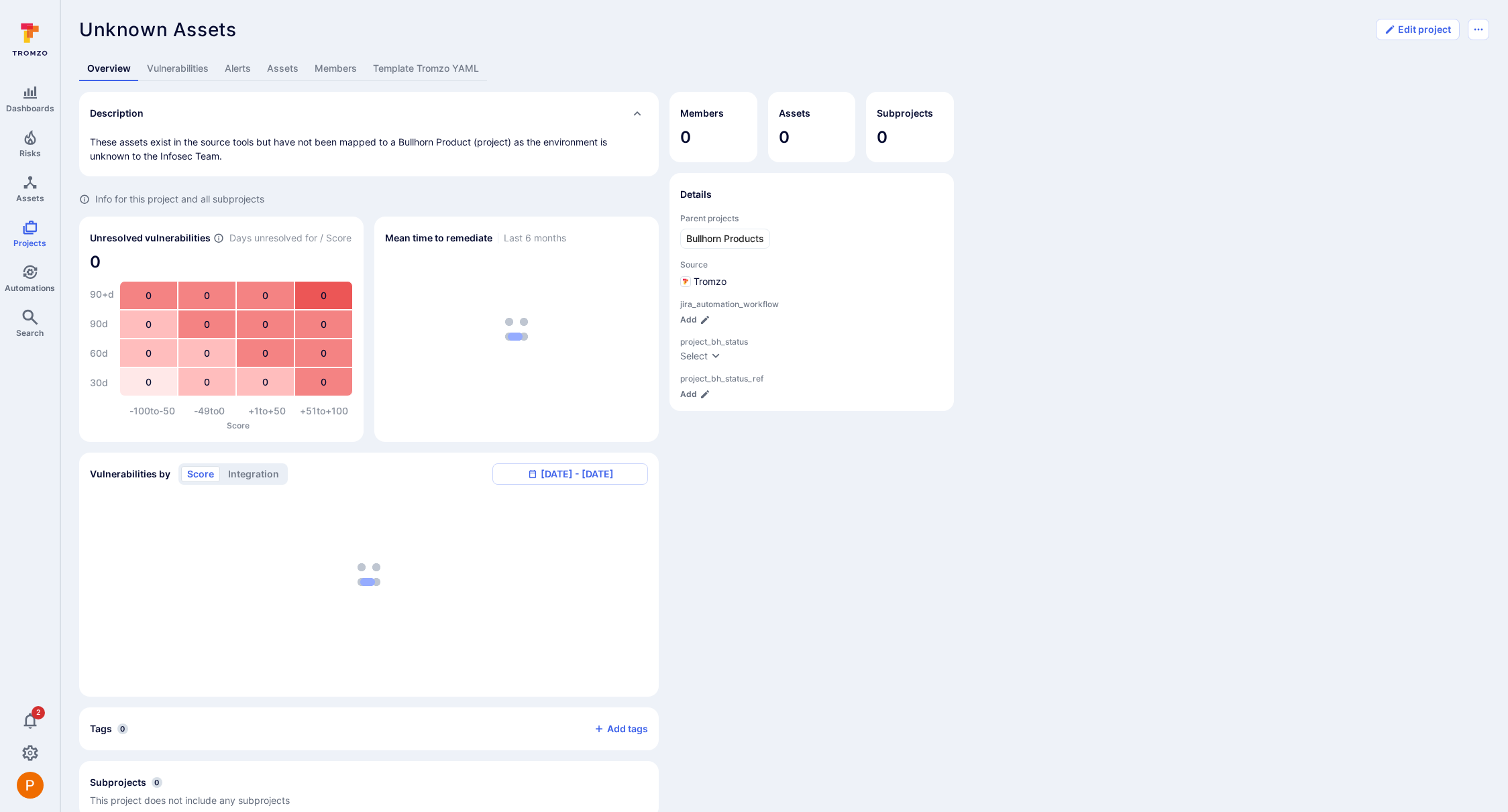
click at [469, 68] on link "Template Tromzo YAML" at bounding box center [425, 69] width 122 height 25
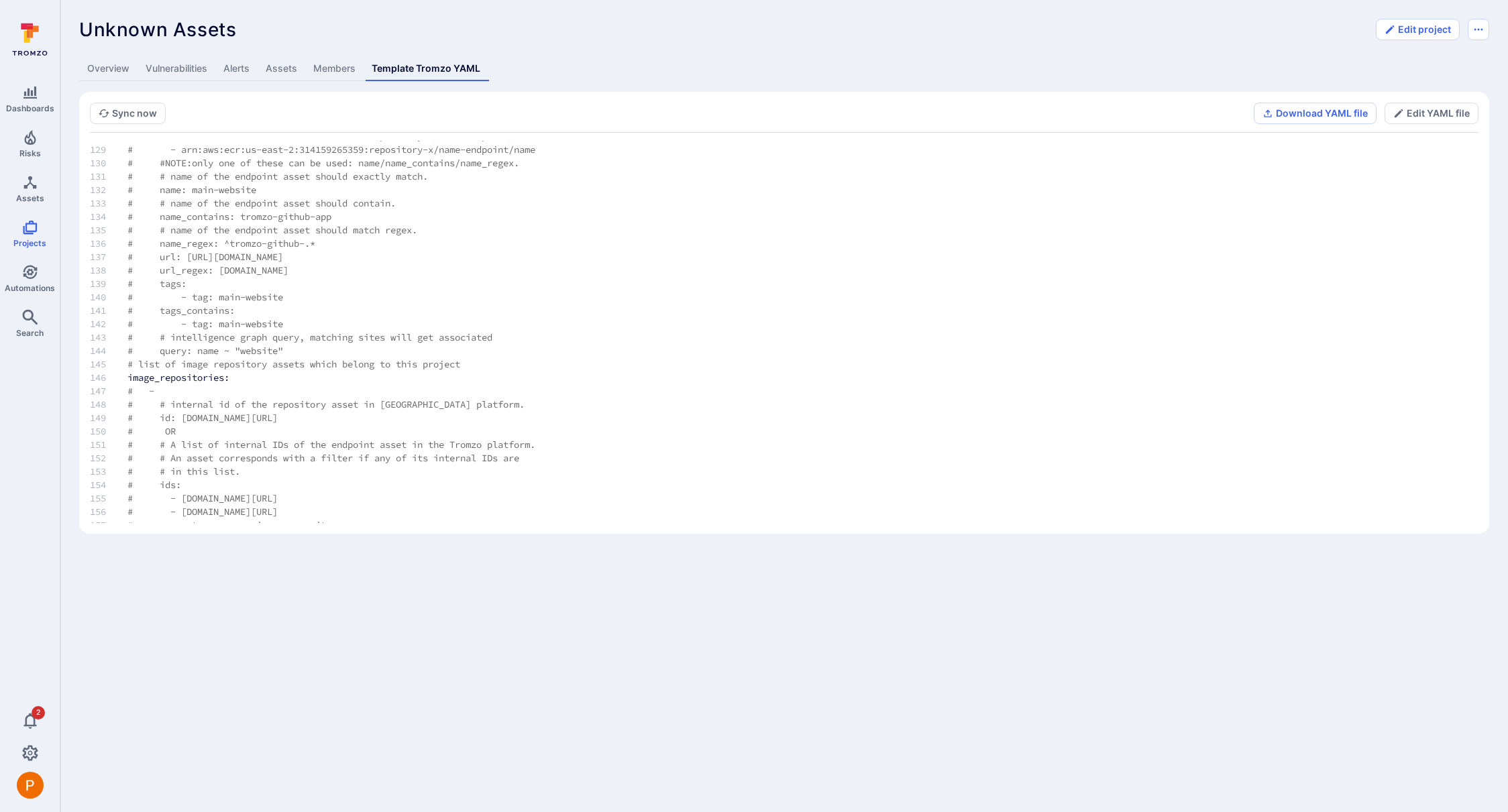
scroll to position [4380, 0]
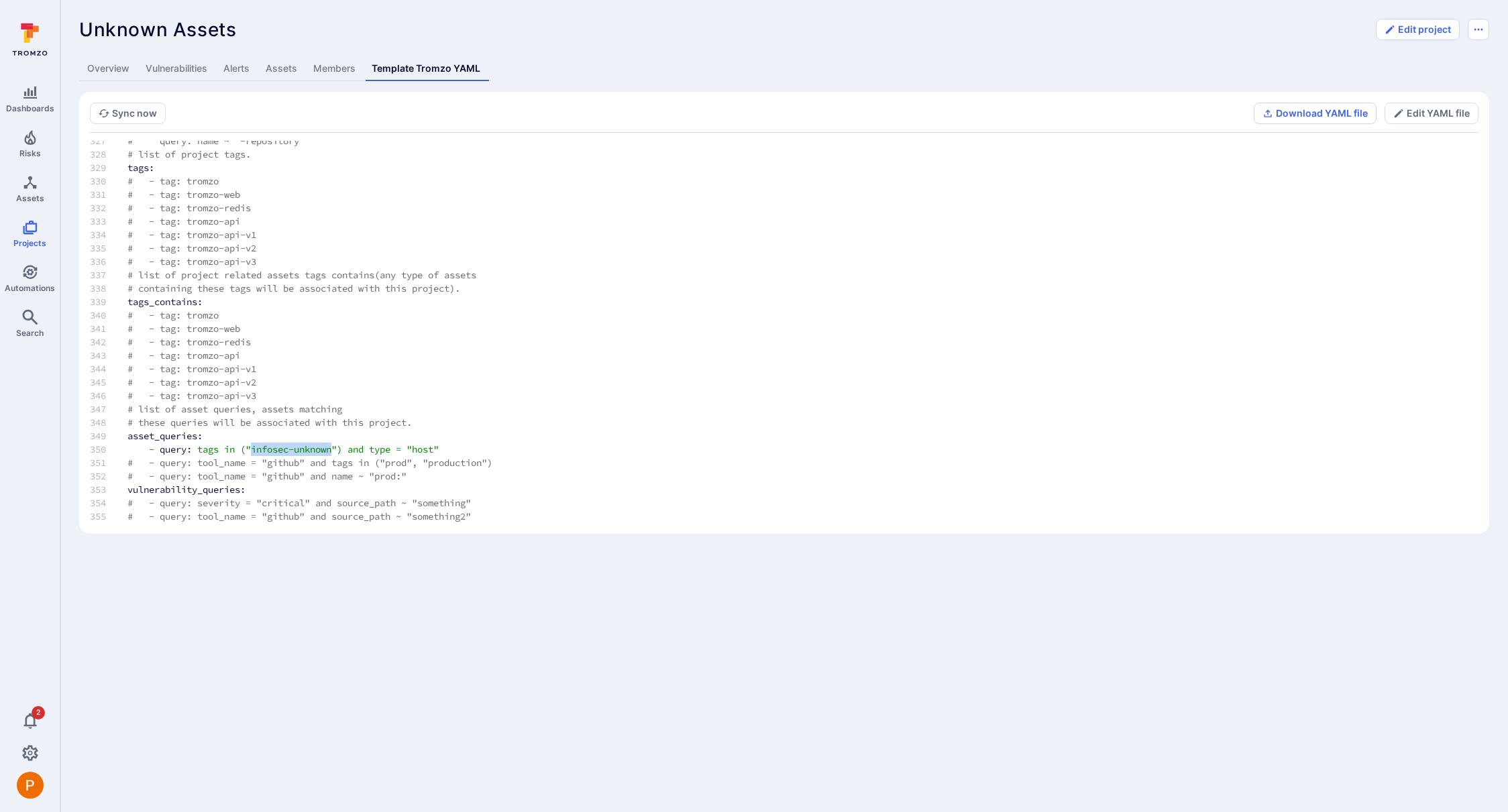
drag, startPoint x: 260, startPoint y: 449, endPoint x: 340, endPoint y: 449, distance: 80.0
click at [340, 449] on span "("infosec-unknown")" at bounding box center [291, 449] width 102 height 12
copy span "infosec-unknown"
click at [120, 71] on link "Overview" at bounding box center [108, 69] width 58 height 25
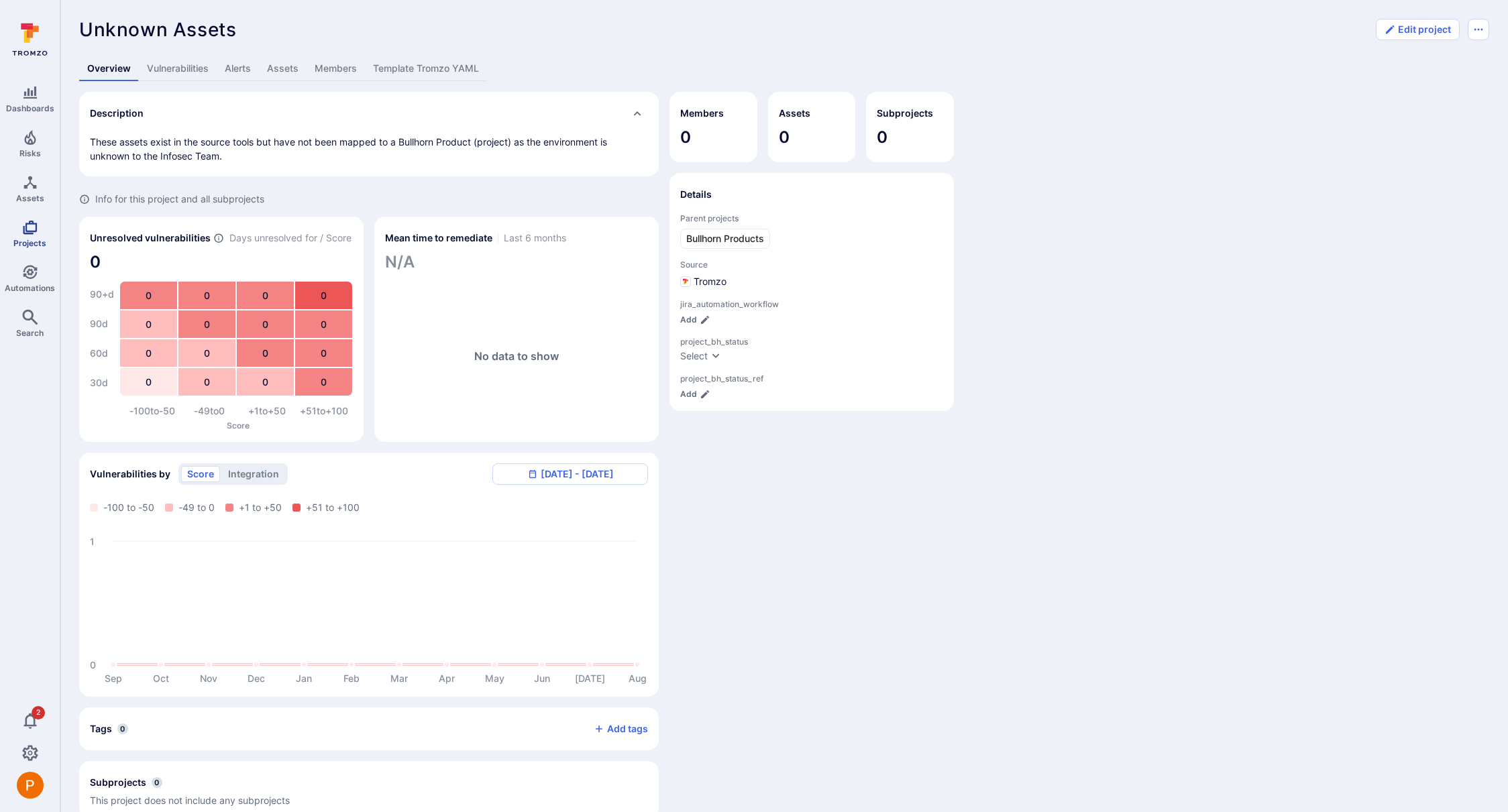
click at [29, 229] on icon "Projects" at bounding box center [30, 227] width 16 height 16
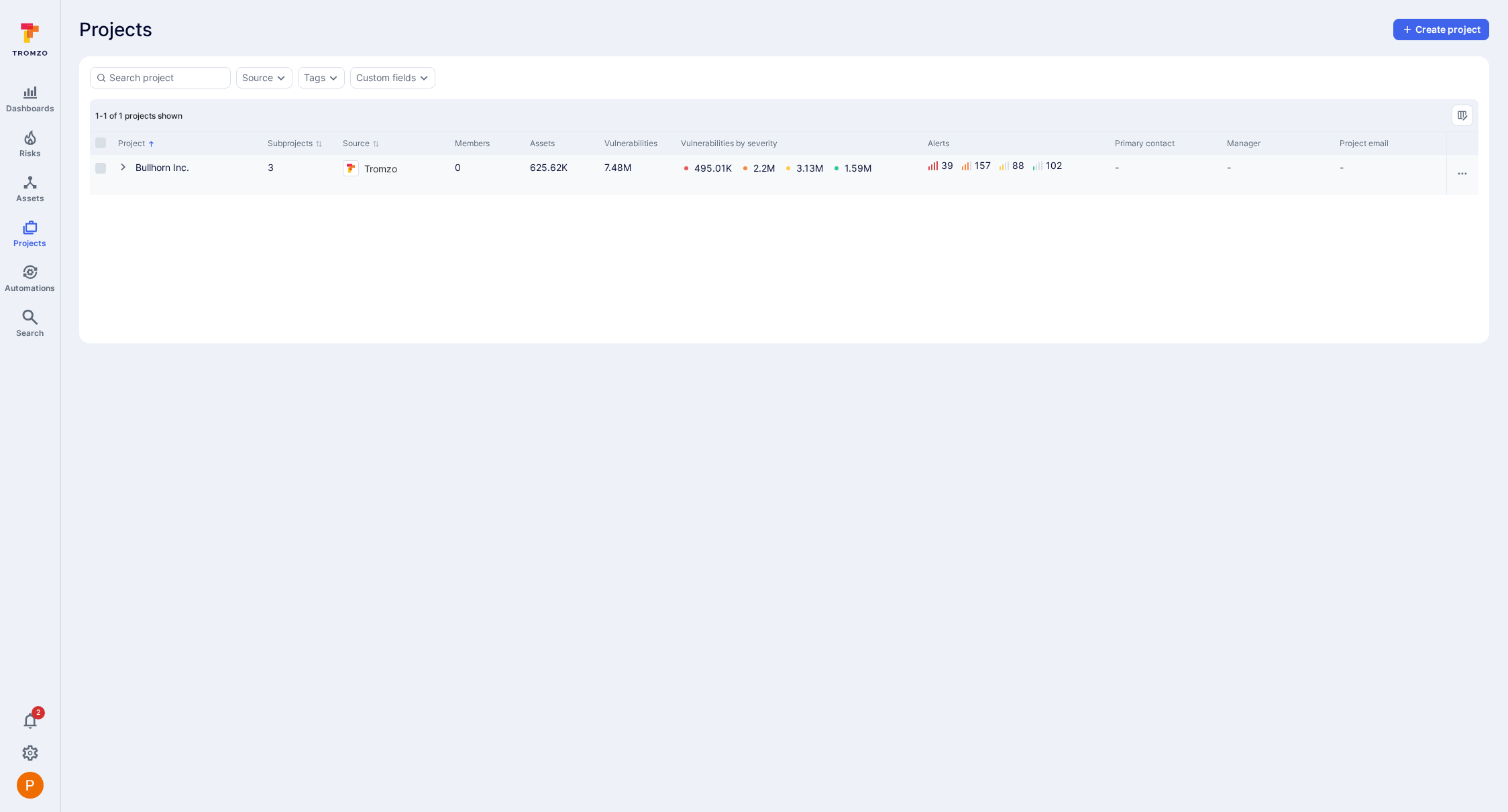
click at [126, 160] on button "Cell for Project" at bounding box center [126, 168] width 17 height 16
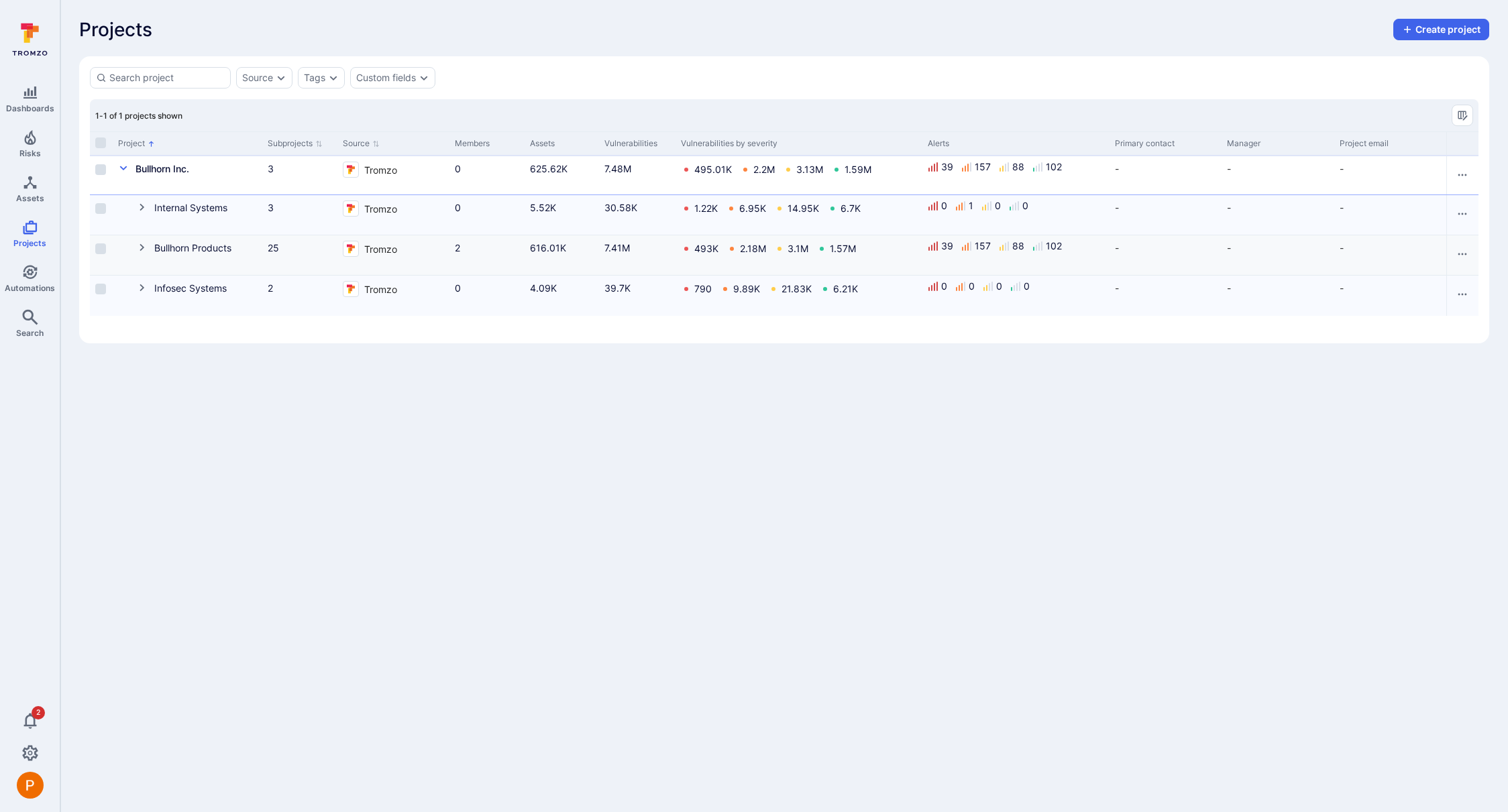
click at [144, 248] on icon "Cell for Project" at bounding box center [142, 247] width 11 height 11
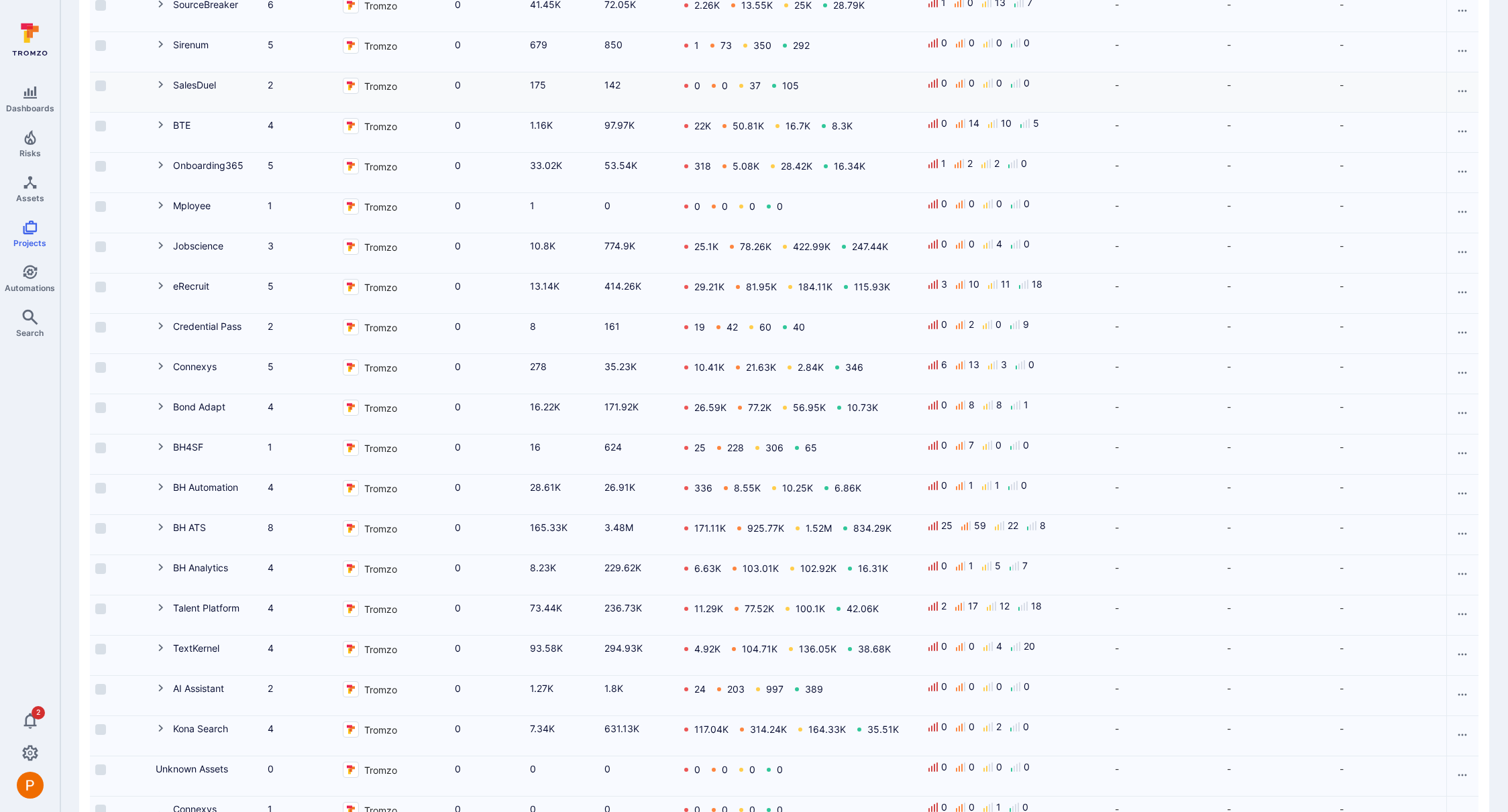
scroll to position [452, 0]
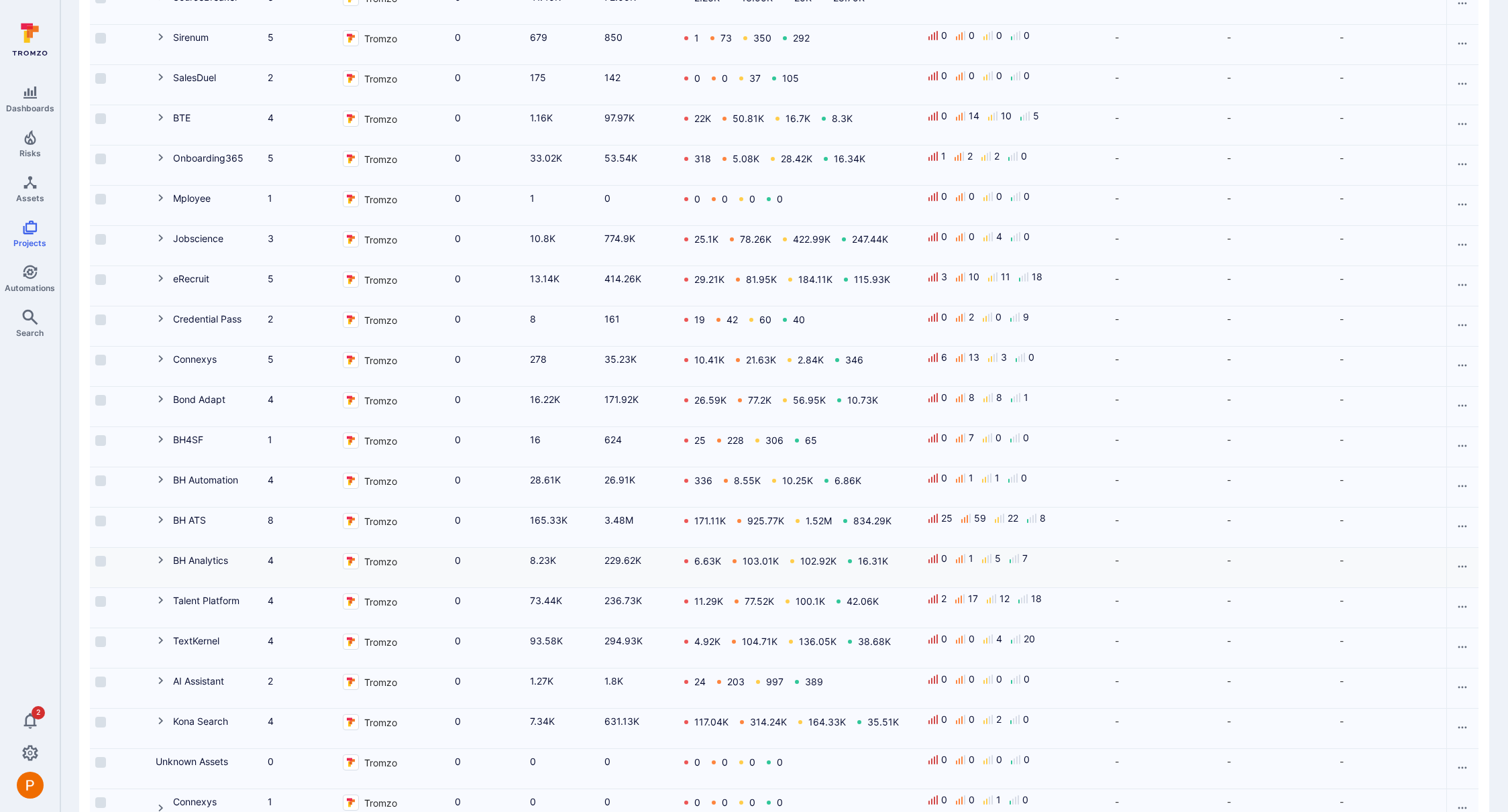
click at [159, 563] on icon "Cell for Project" at bounding box center [160, 560] width 11 height 11
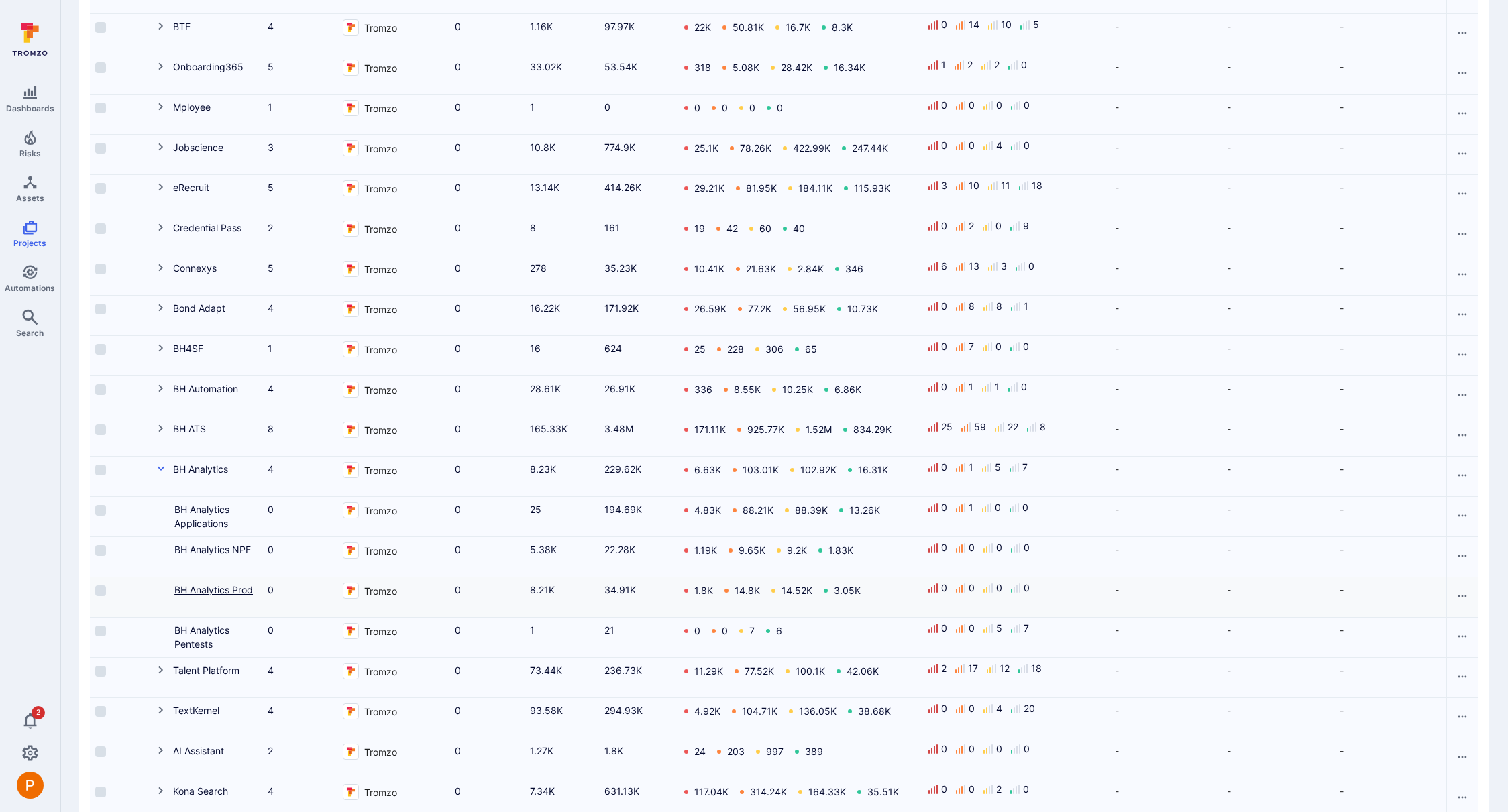
scroll to position [546, 0]
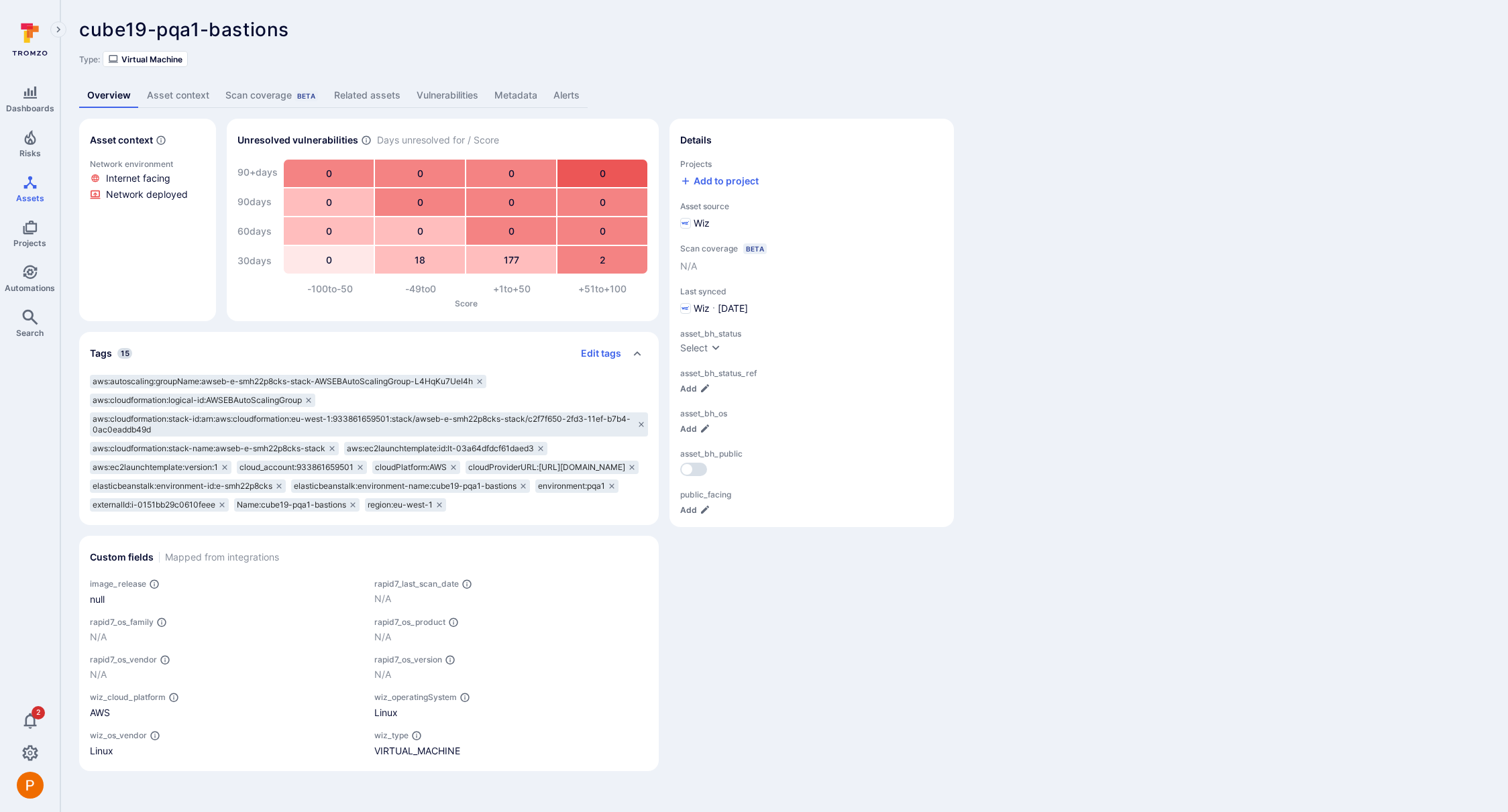
click at [524, 89] on link "Metadata" at bounding box center [516, 95] width 59 height 25
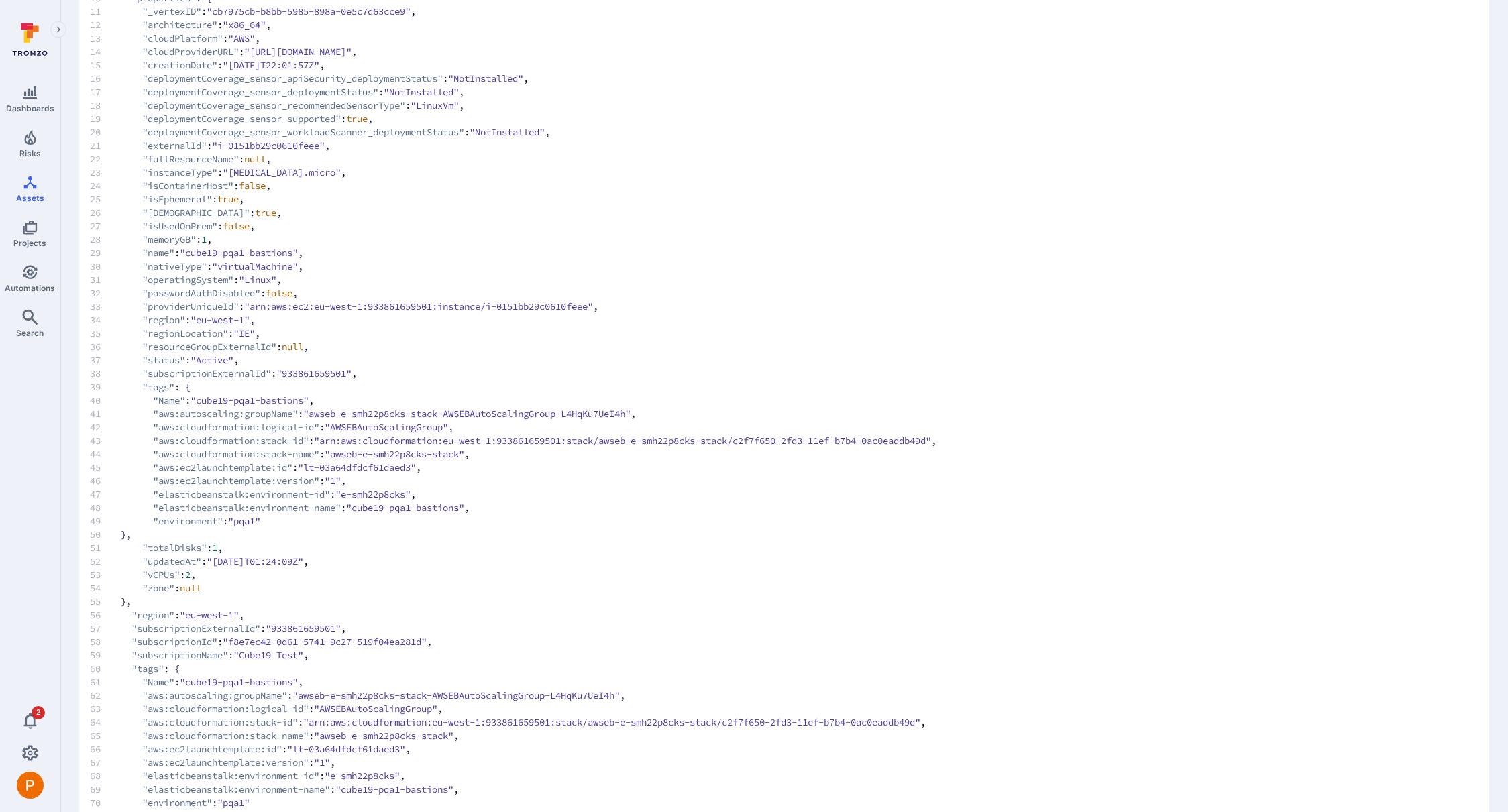
scroll to position [326, 0]
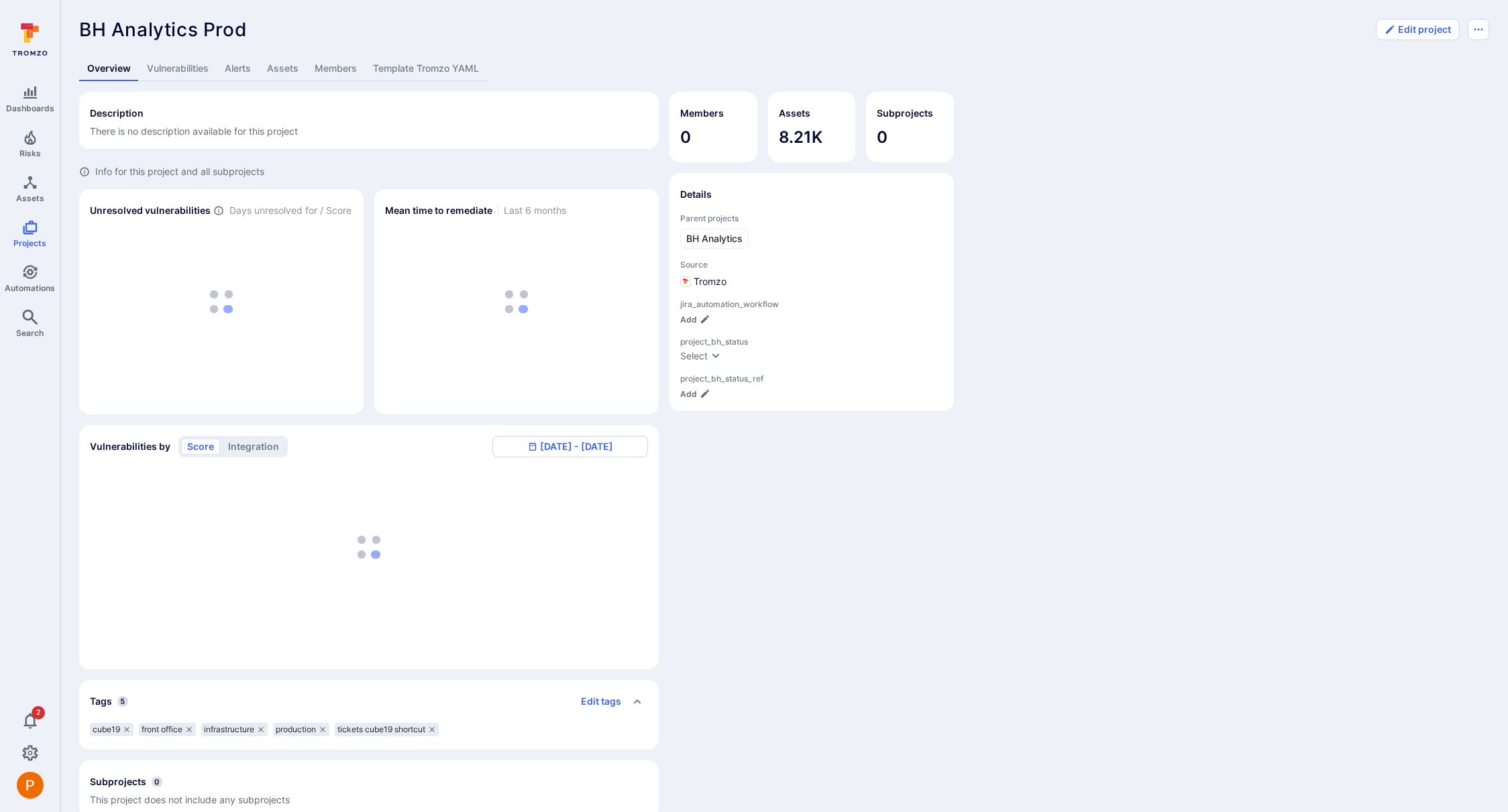
click at [431, 71] on link "Template Tromzo YAML" at bounding box center [425, 69] width 122 height 25
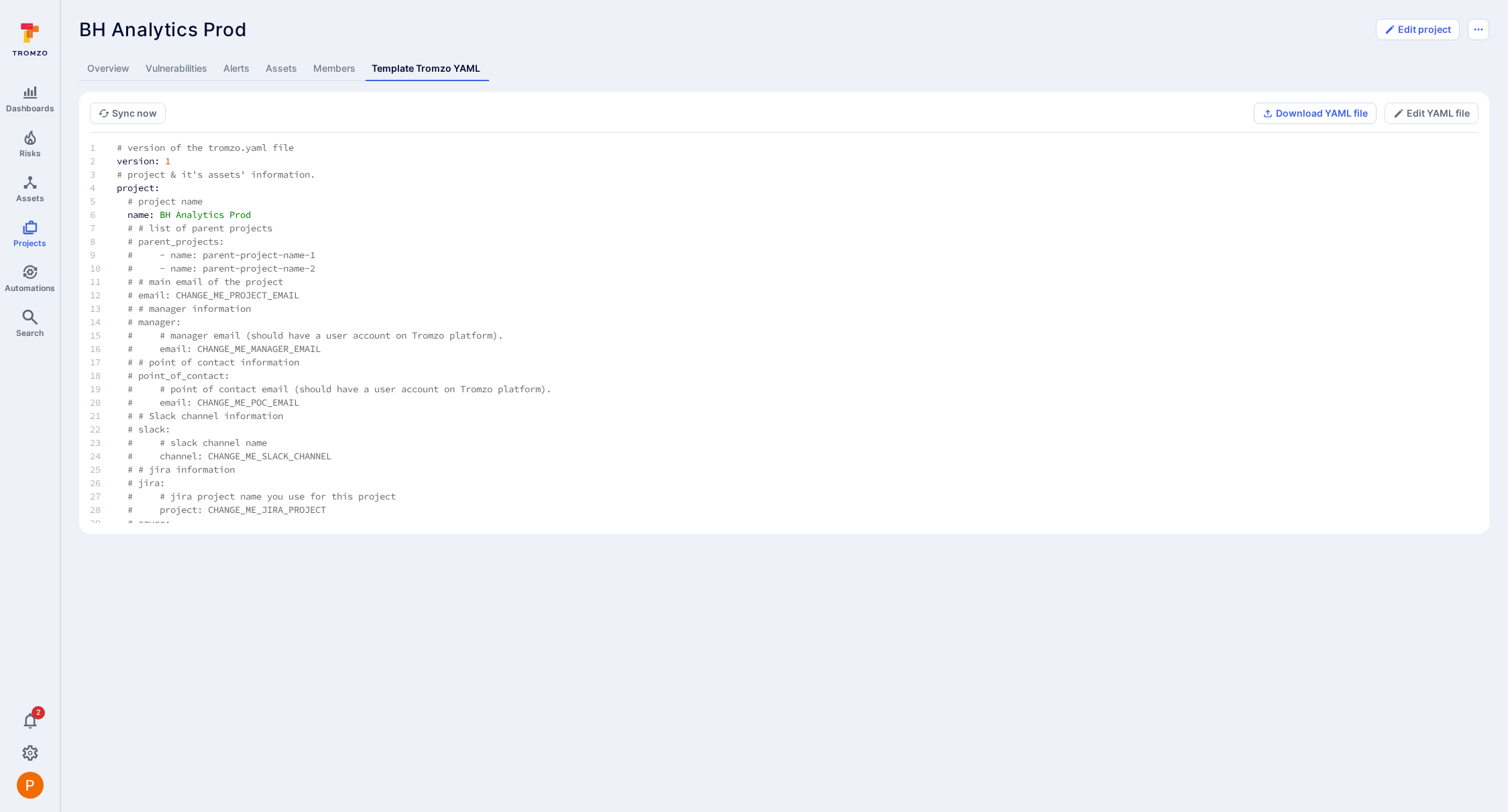
scroll to position [2824, 0]
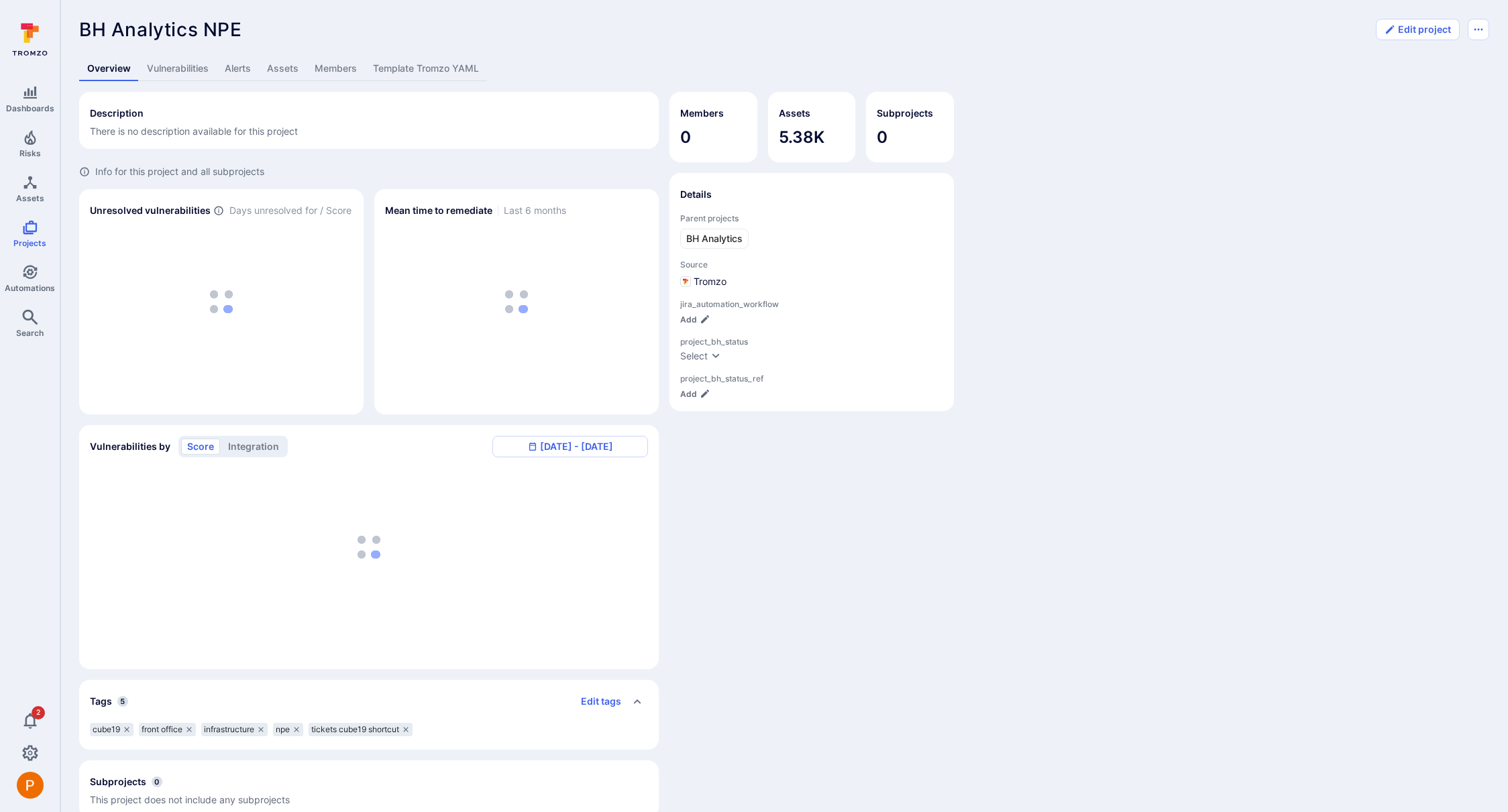
click at [442, 65] on link "Template Tromzo YAML" at bounding box center [425, 69] width 122 height 25
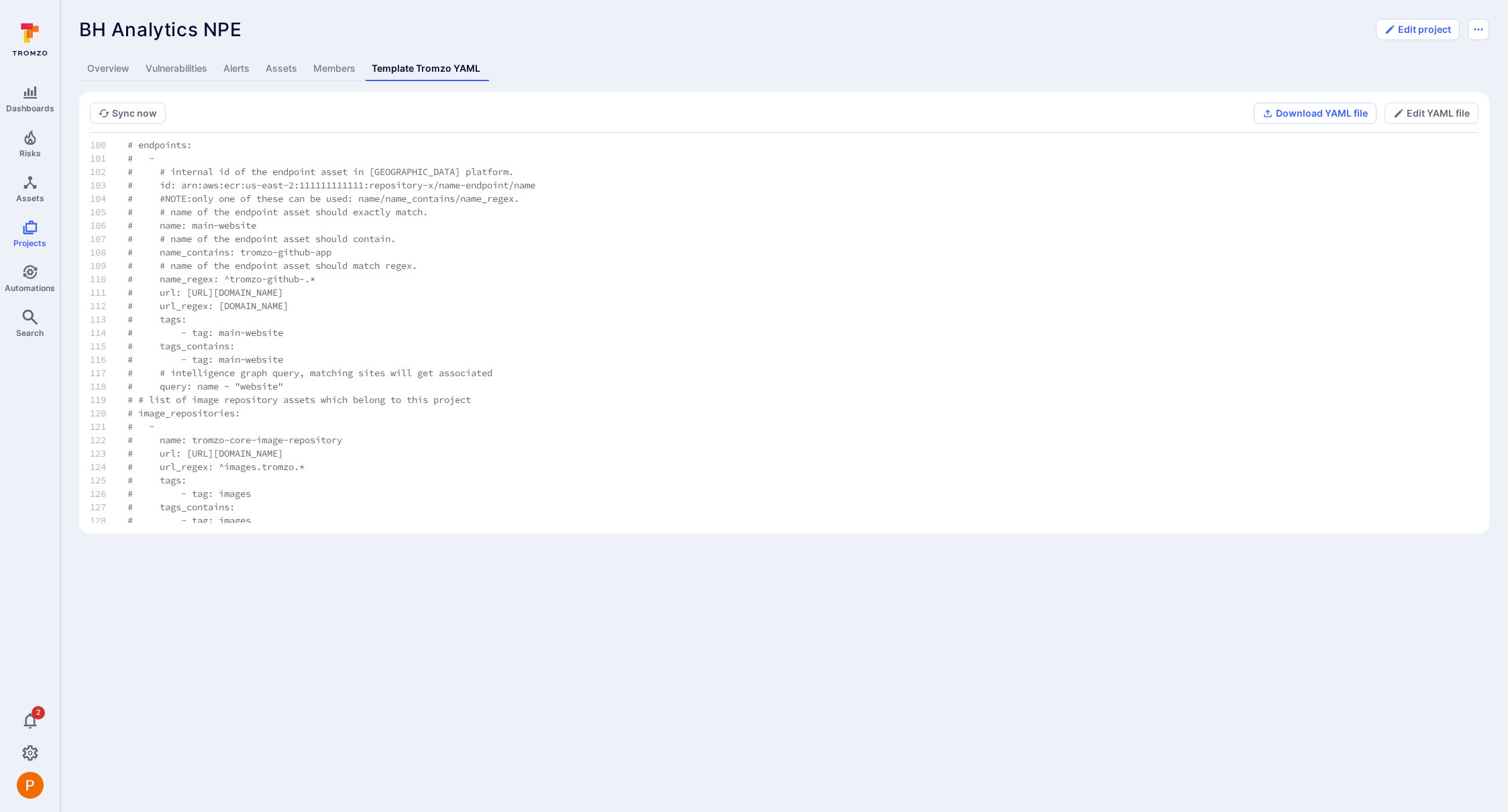
scroll to position [2824, 0]
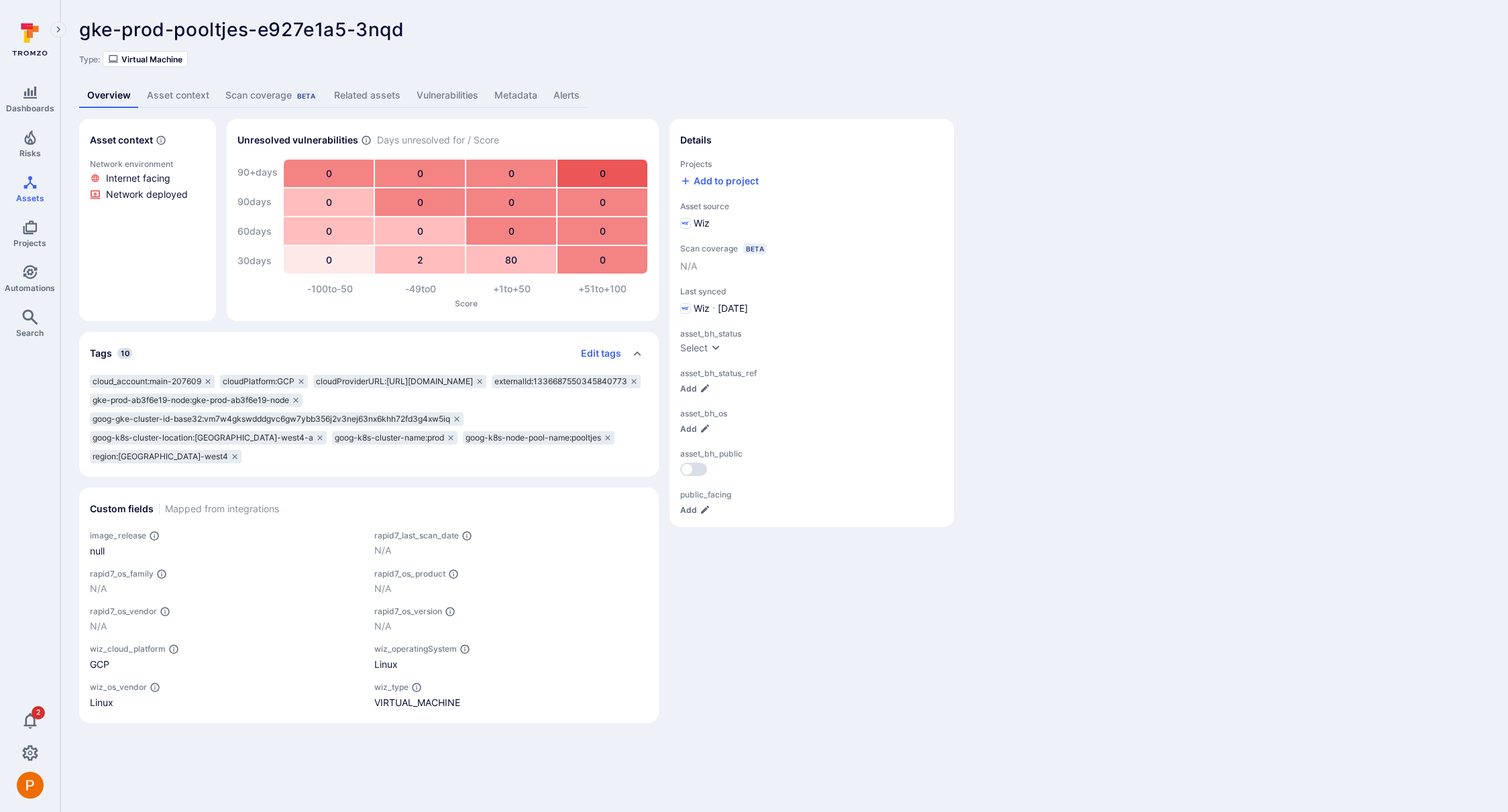
click at [524, 93] on link "Metadata" at bounding box center [516, 95] width 59 height 25
